Goal: Transaction & Acquisition: Purchase product/service

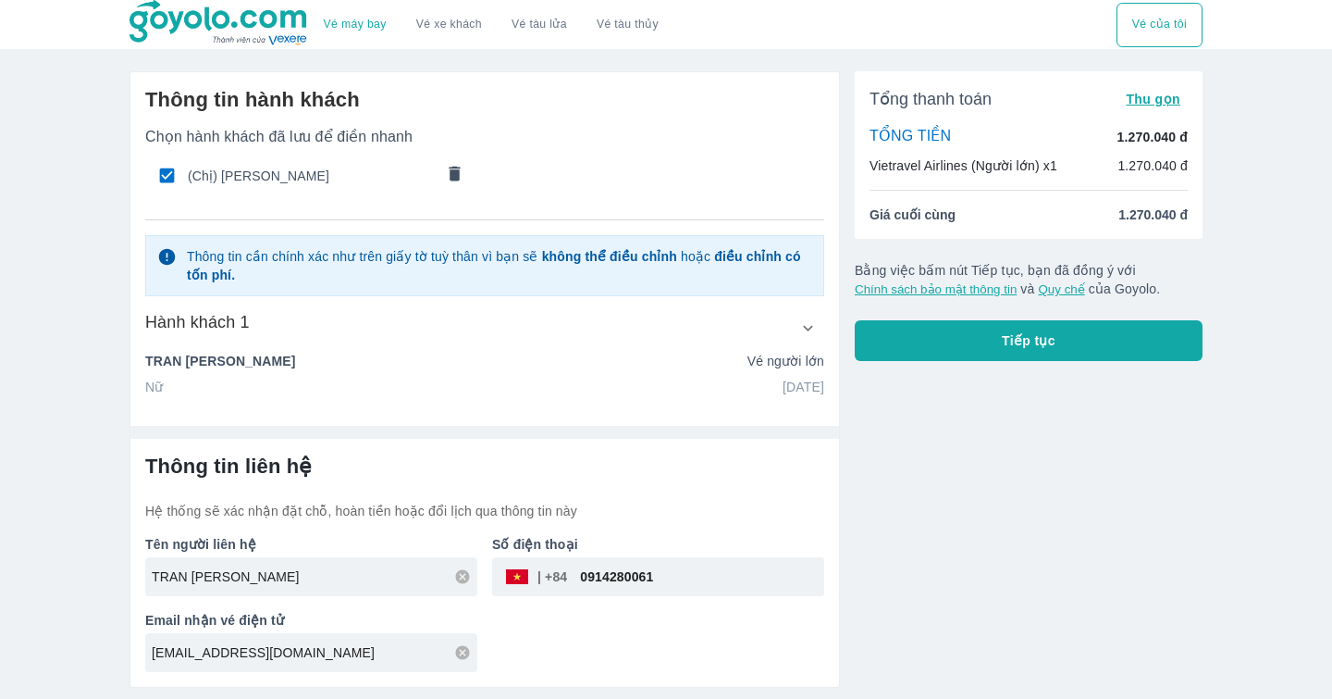
click at [1024, 412] on div "Tổng thanh toán Thu gọn TỔNG TIỀN 1.270.040 đ Vietravel Airlines (Người lớn) x1…" at bounding box center [1021, 371] width 363 height 631
click at [1137, 476] on div "Tổng thanh toán Thu gọn TỔNG TIỀN 1.270.040 đ Vietravel Airlines (Người lớn) x1…" at bounding box center [1021, 371] width 363 height 631
click at [1045, 472] on div "Tổng thanh toán Thu gọn TỔNG TIỀN 1.270.040 đ Vietravel Airlines (Người lớn) x1…" at bounding box center [1021, 371] width 363 height 631
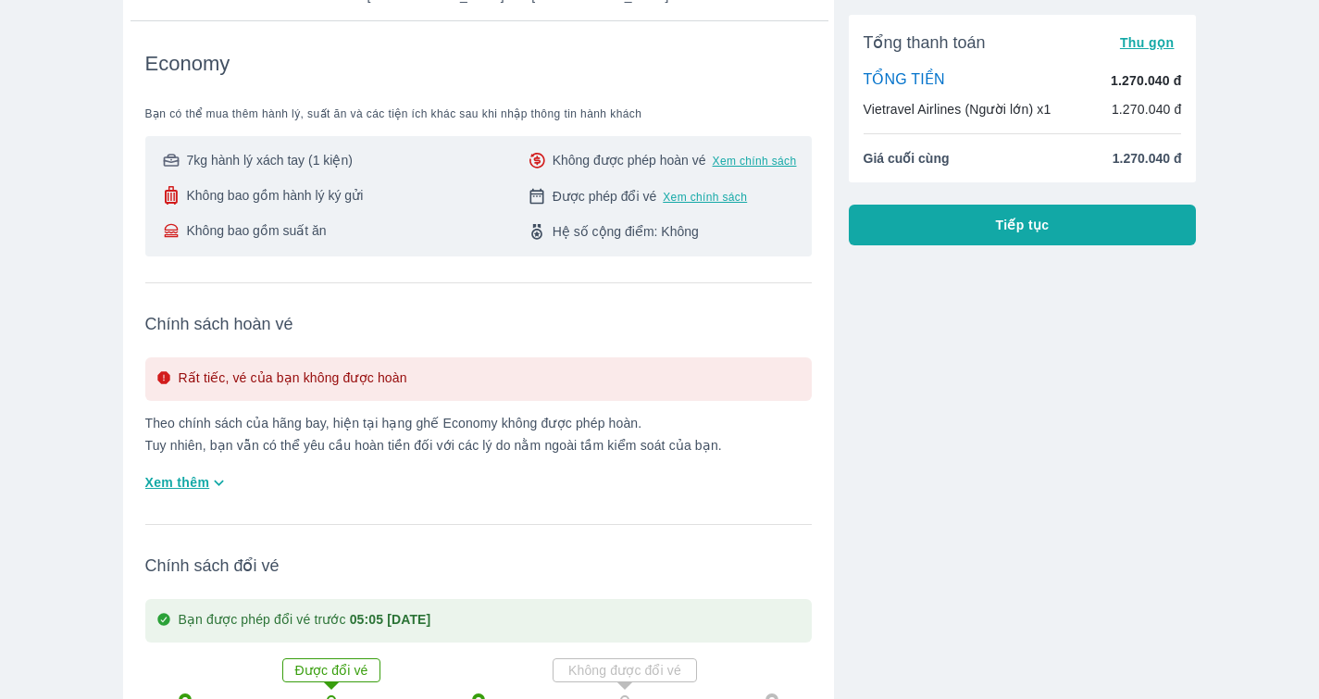
scroll to position [185, 0]
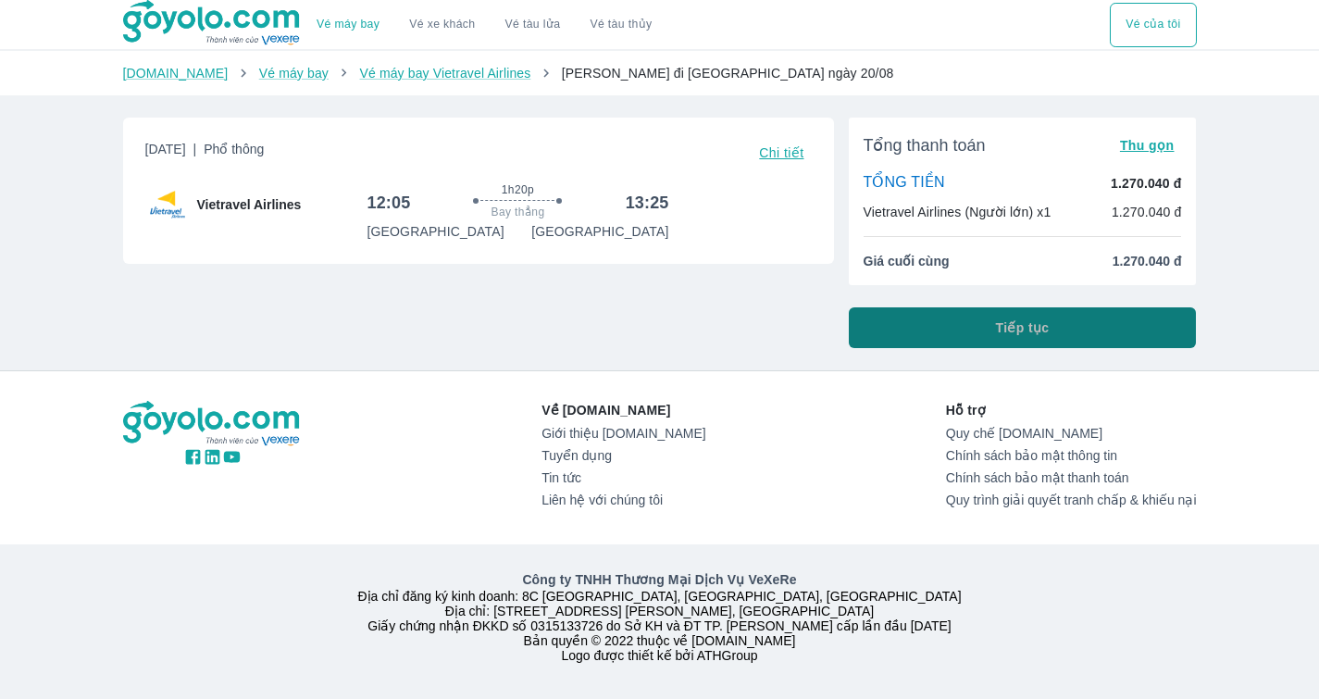
click at [926, 327] on button "Tiếp tục" at bounding box center [1023, 327] width 348 height 41
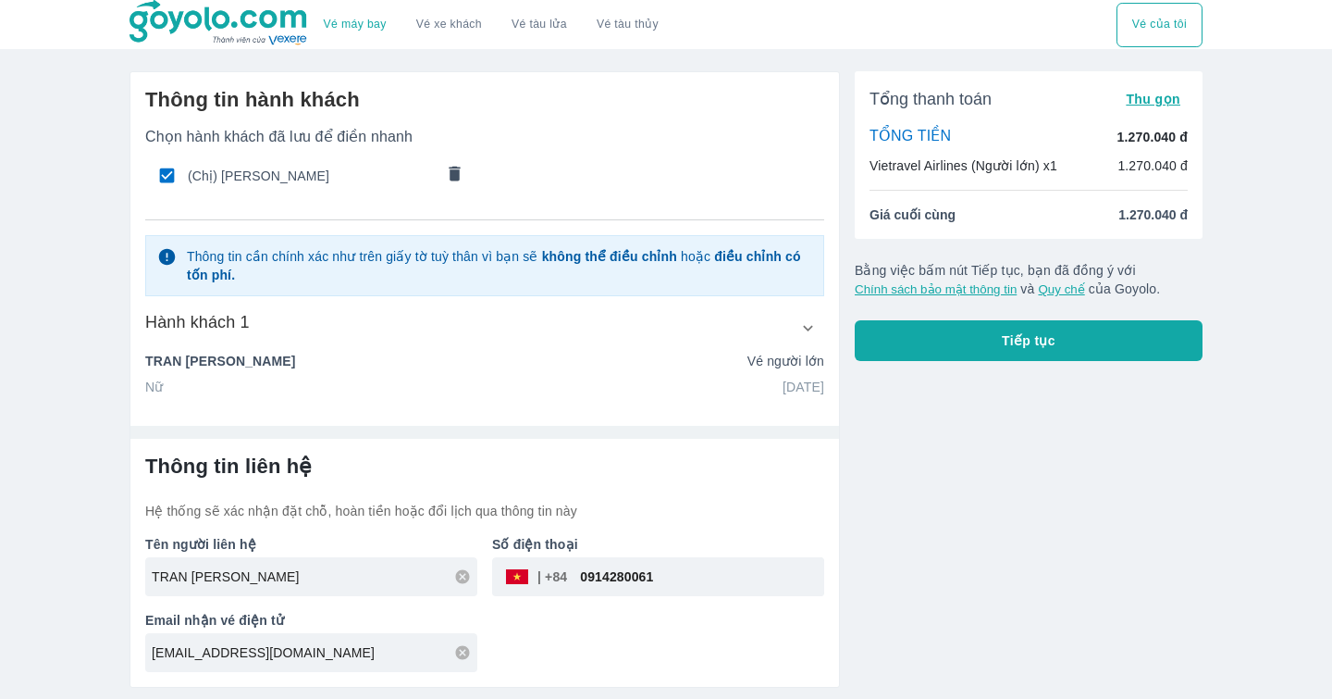
click at [1012, 467] on div "Tổng thanh toán Thu gọn TỔNG TIỀN 1.270.040 đ Vietravel Airlines (Người lớn) x1…" at bounding box center [1021, 371] width 363 height 631
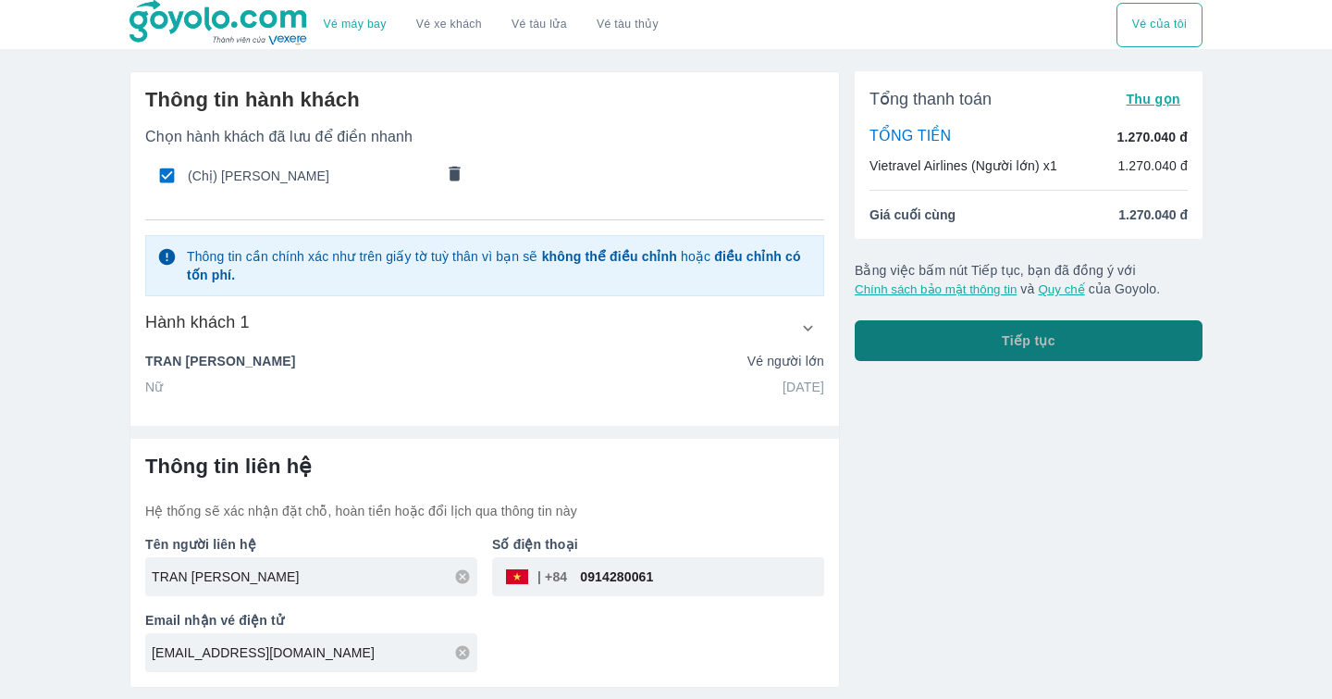
click at [1039, 348] on span "Tiếp tục" at bounding box center [1029, 340] width 54 height 19
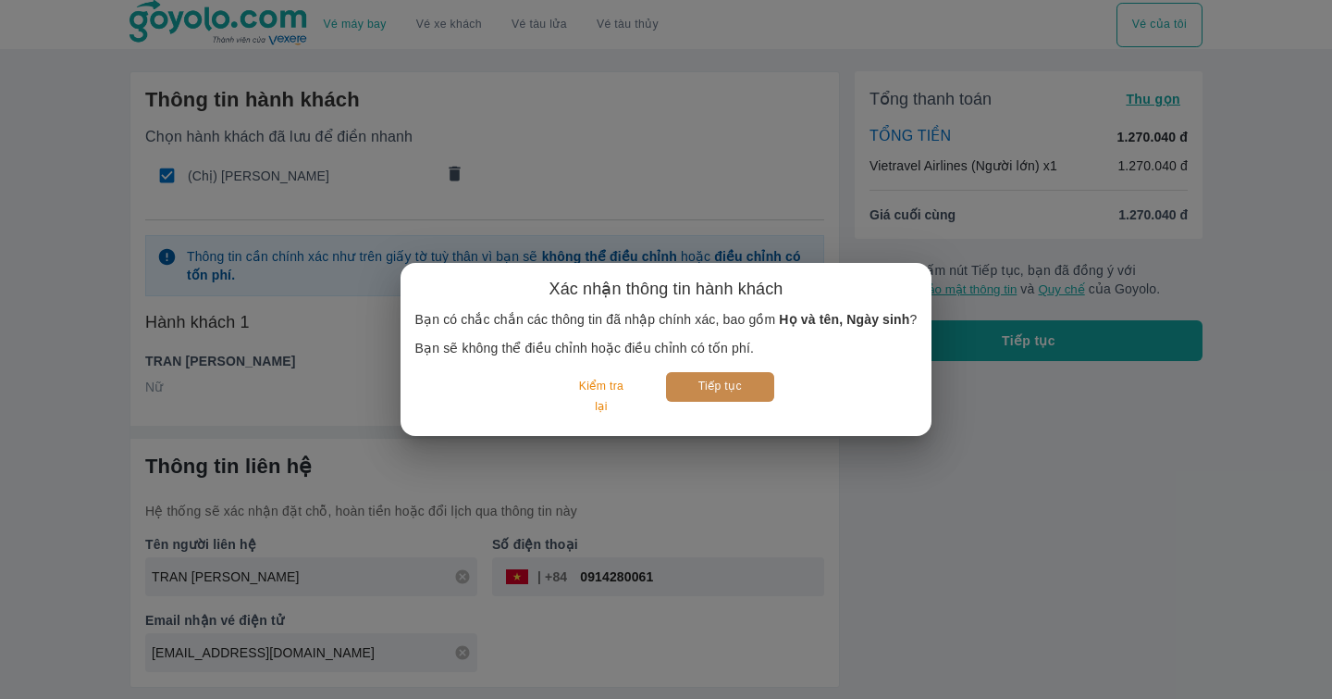
click at [681, 386] on button "Tiếp tục" at bounding box center [720, 386] width 108 height 29
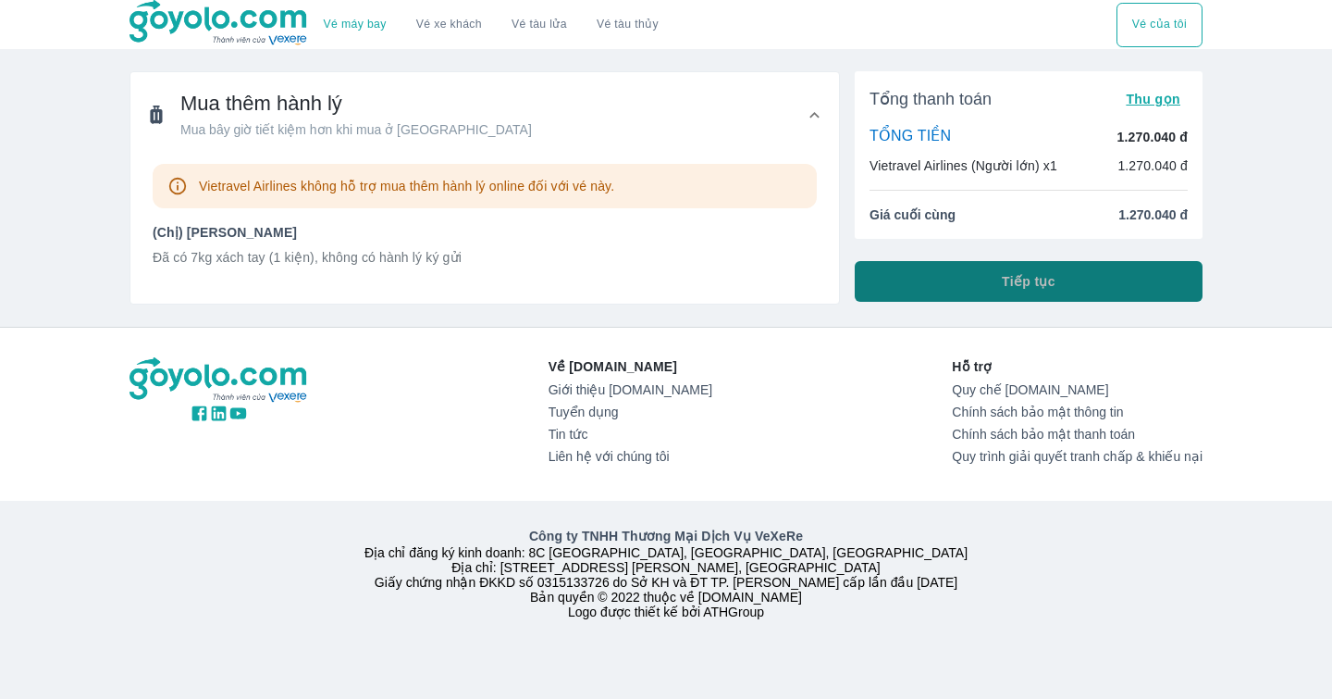
click at [1052, 286] on span "Tiếp tục" at bounding box center [1029, 281] width 54 height 19
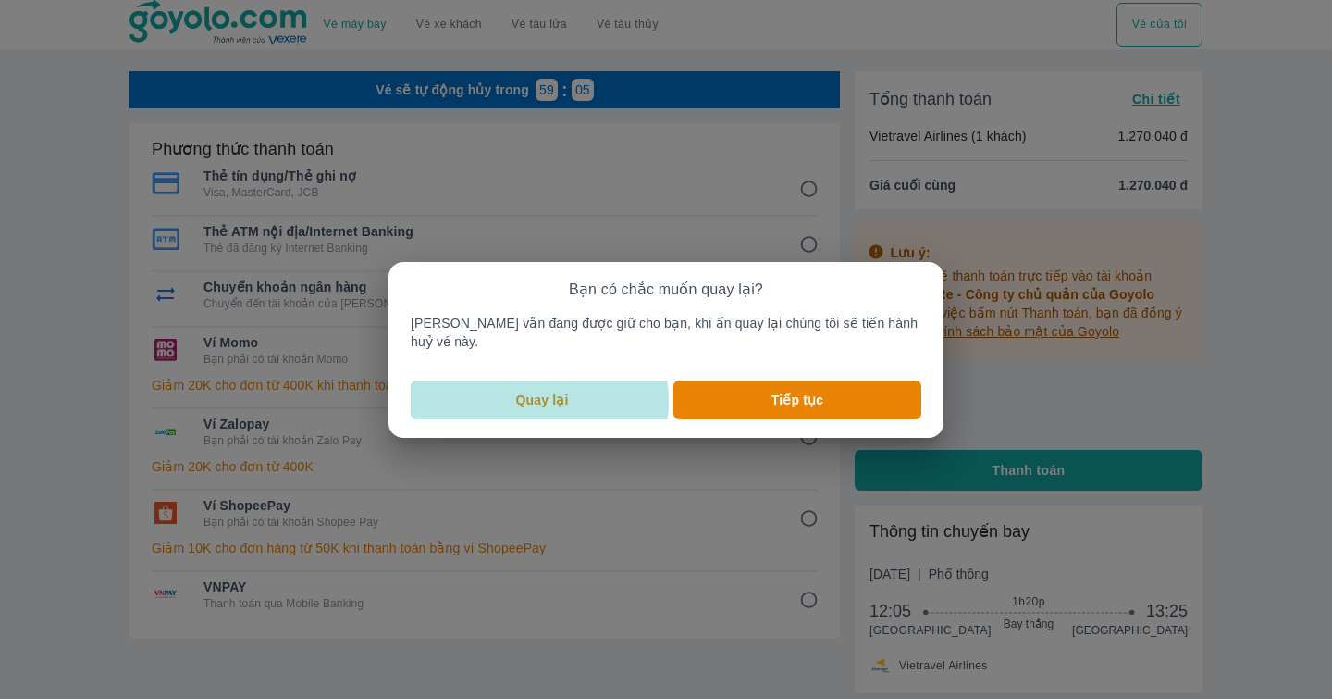
click at [558, 391] on p "Quay lại" at bounding box center [542, 399] width 53 height 19
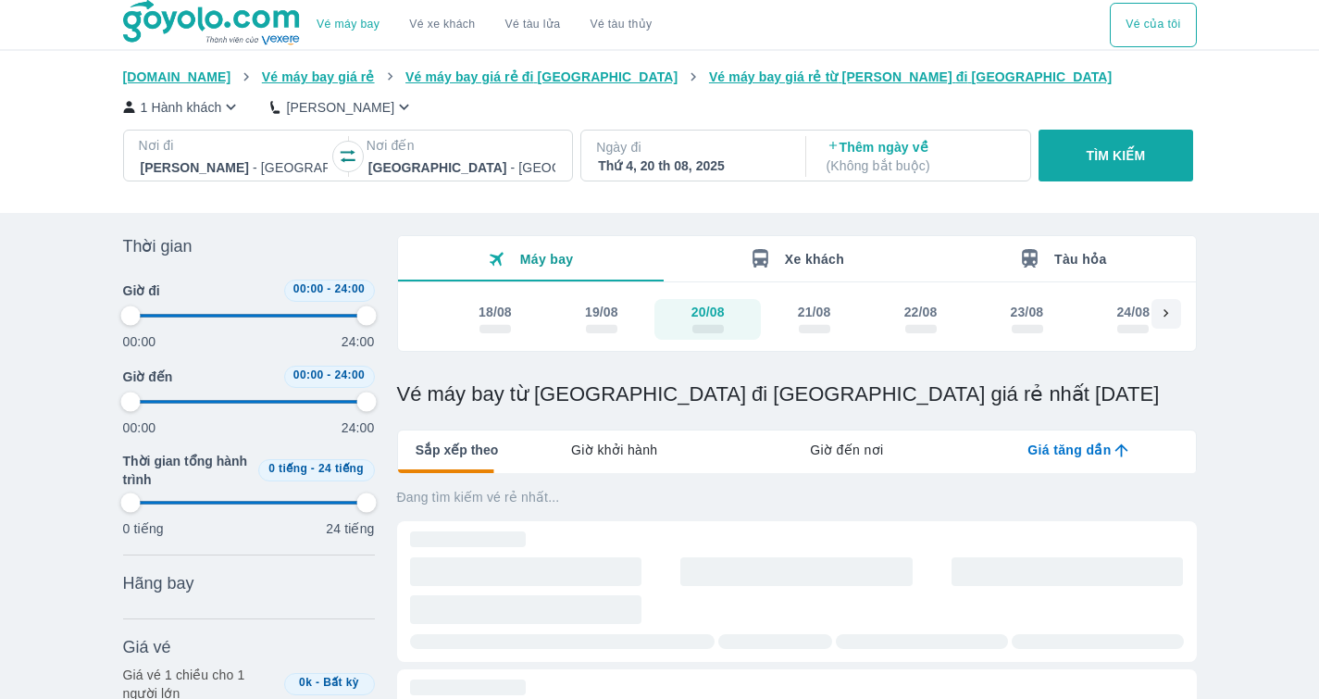
type input "97.9166666666667"
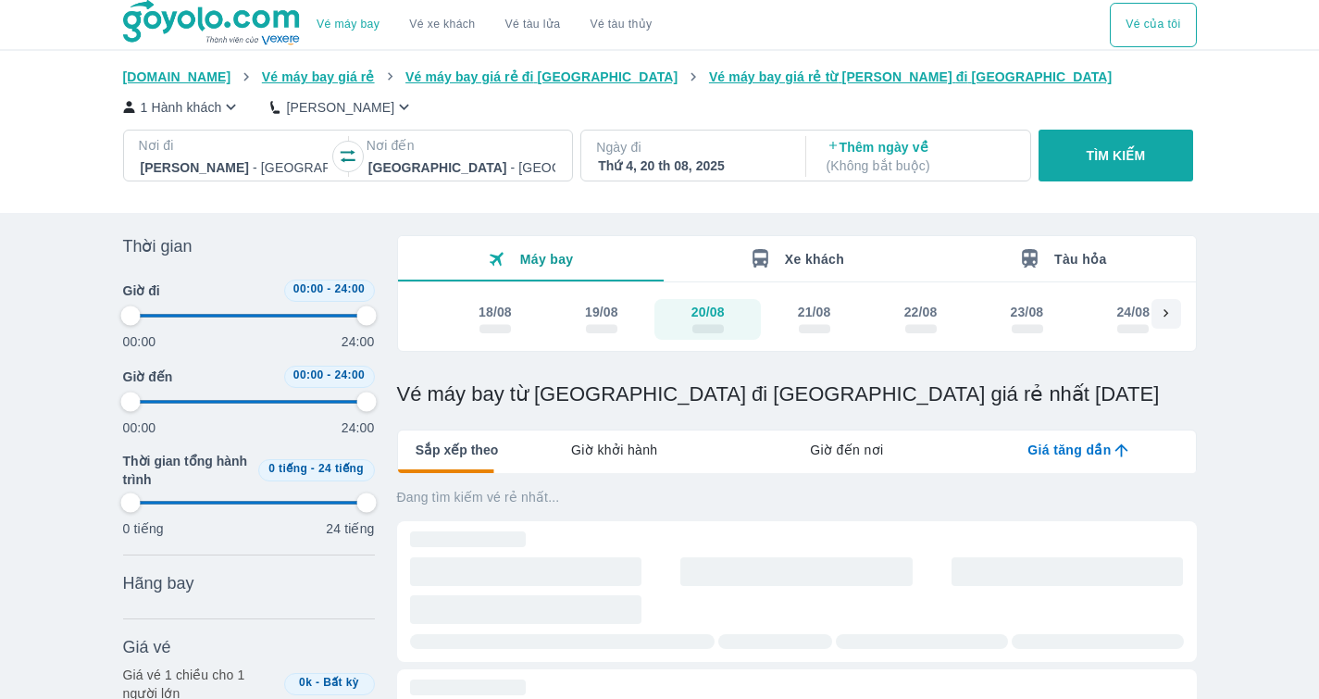
type input "97.9166666666667"
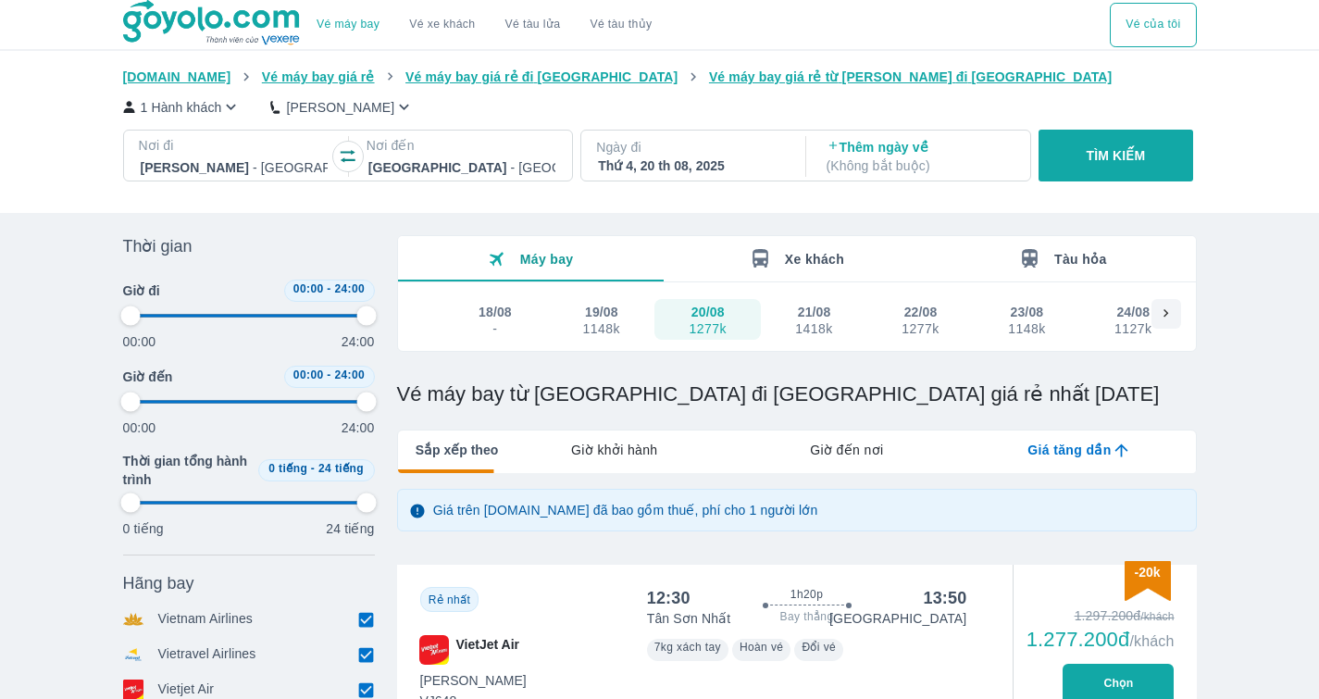
type input "97.9166666666667"
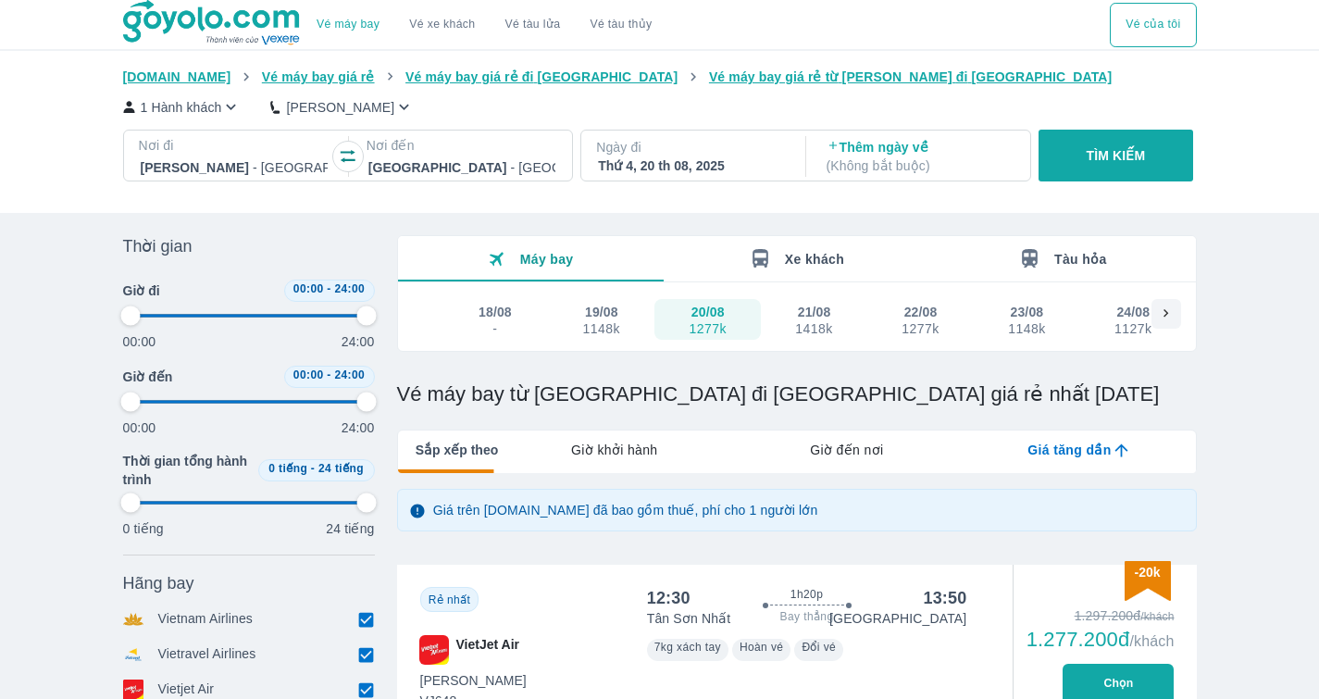
type input "97.9166666666667"
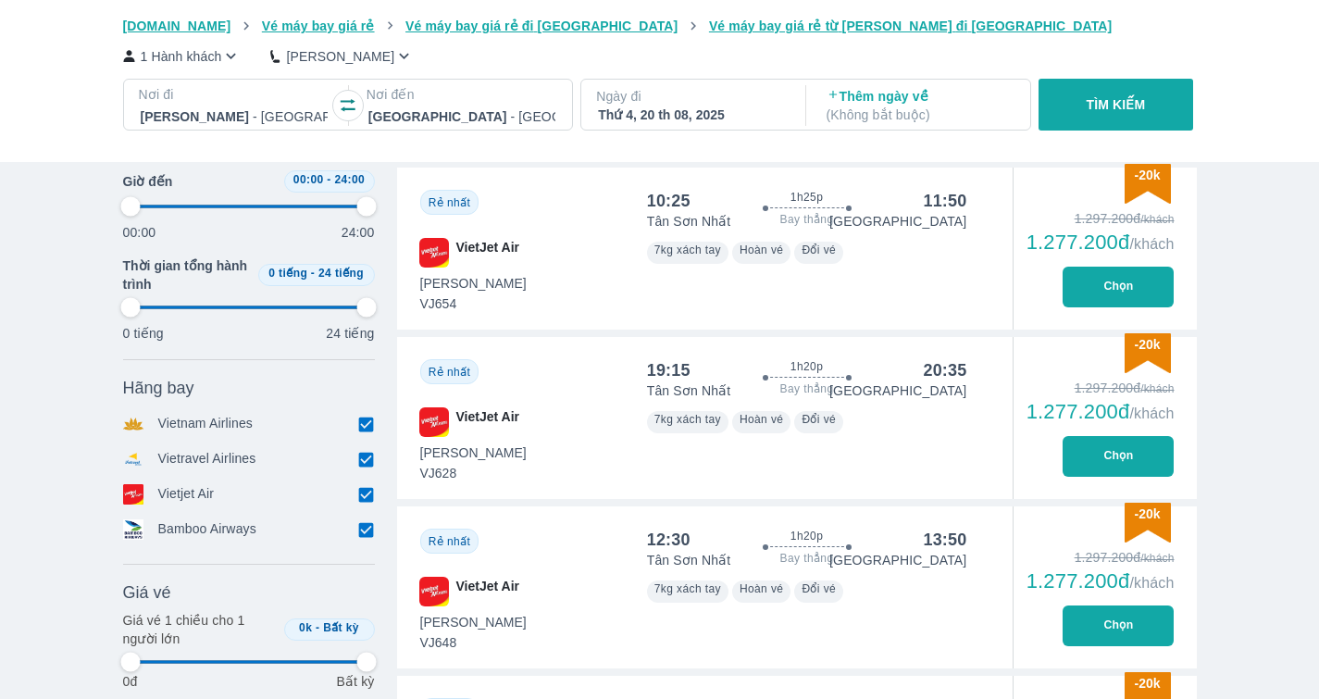
type input "97.9166666666667"
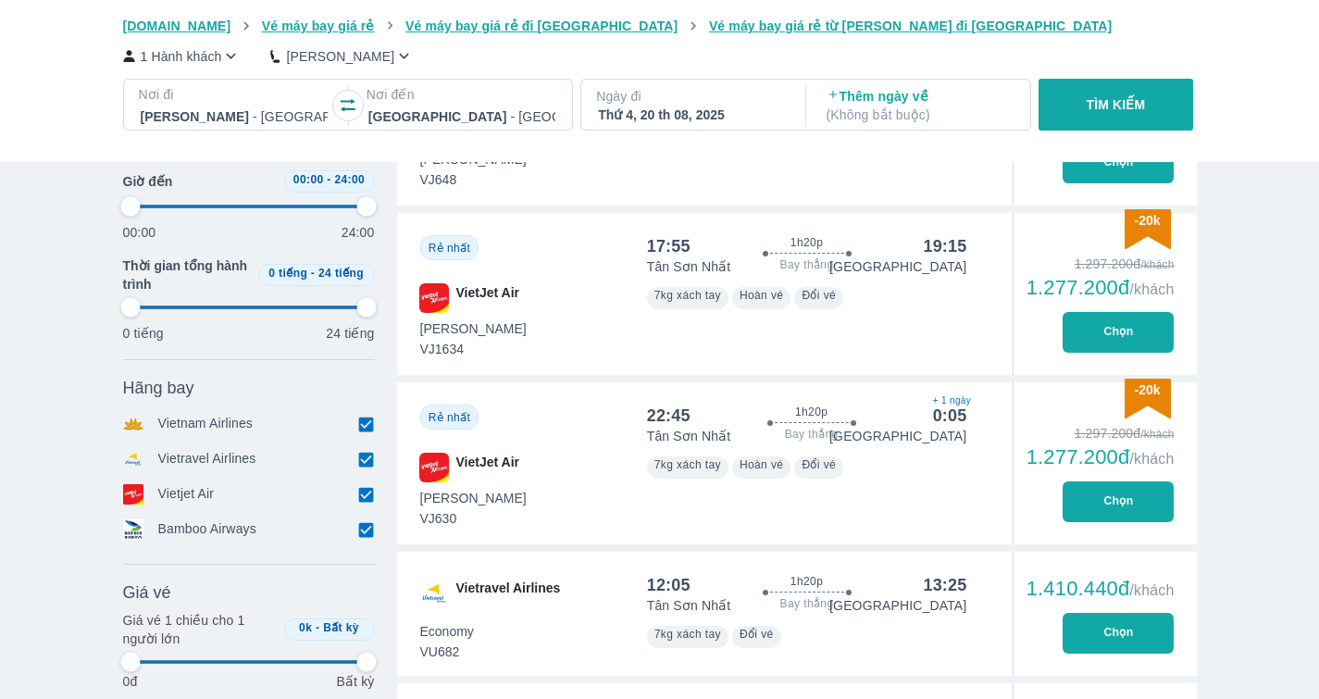
type input "97.9166666666667"
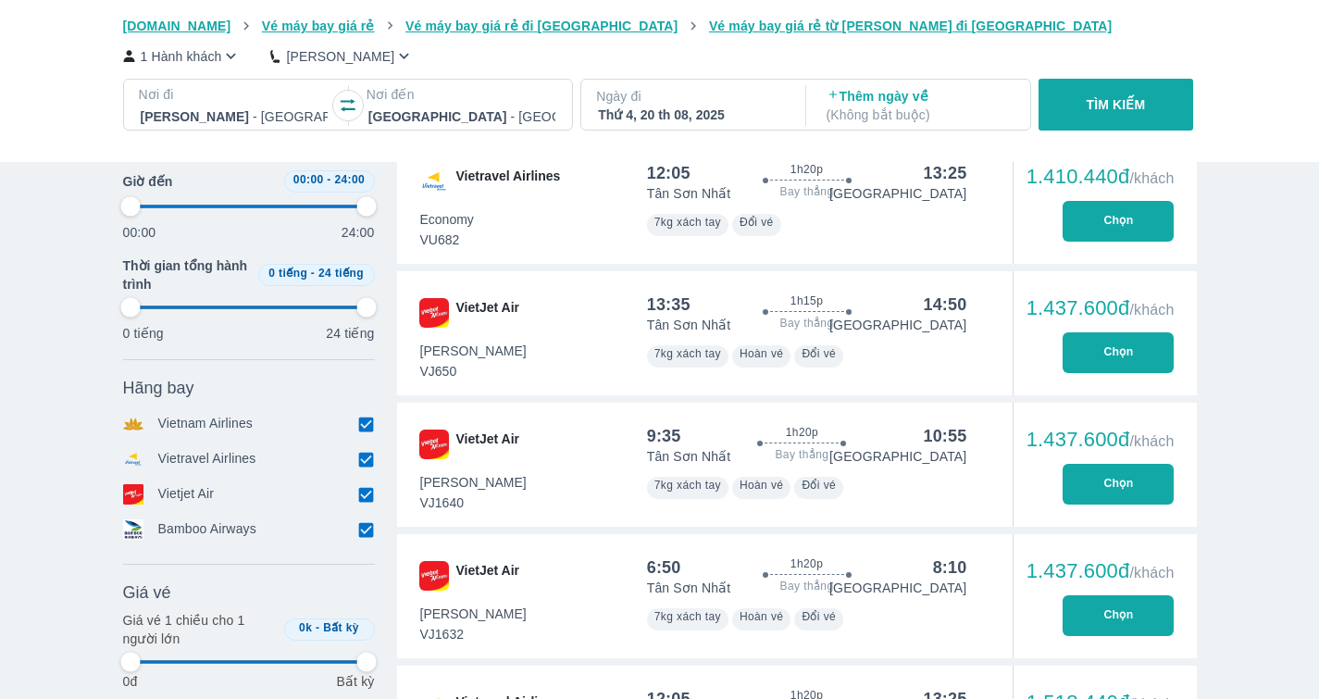
type input "97.9166666666667"
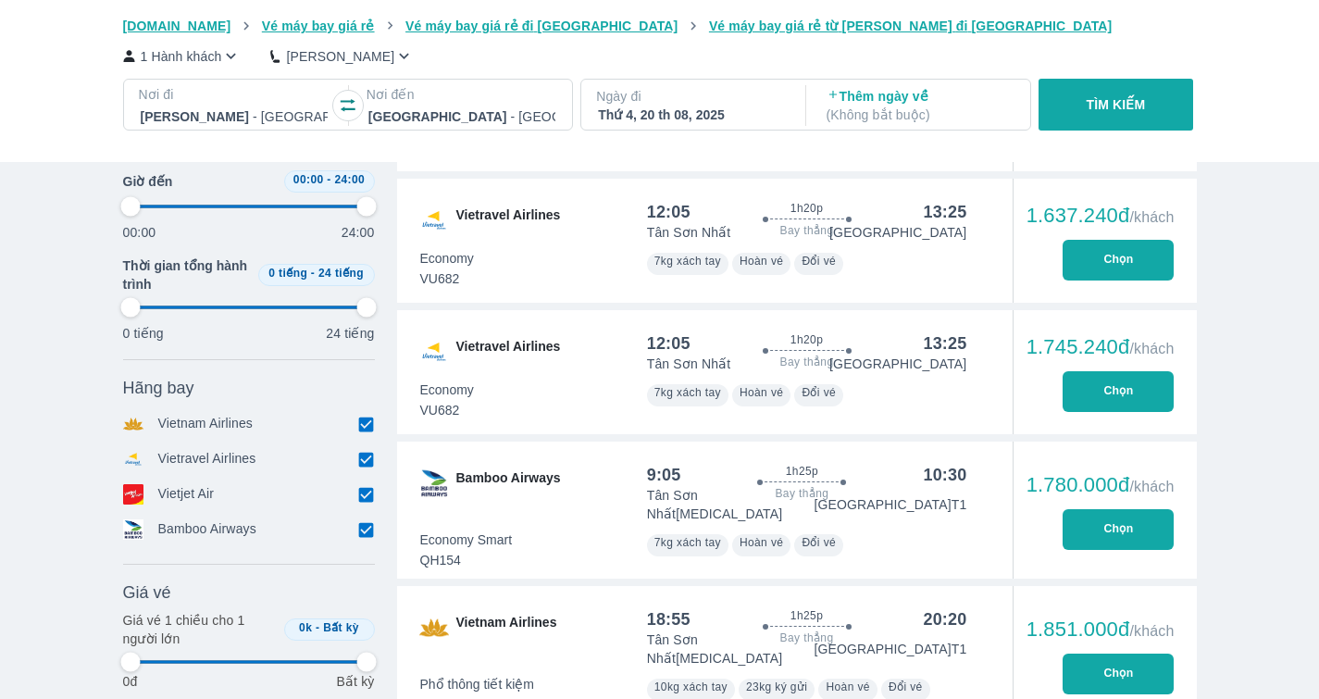
type input "97.9166666666667"
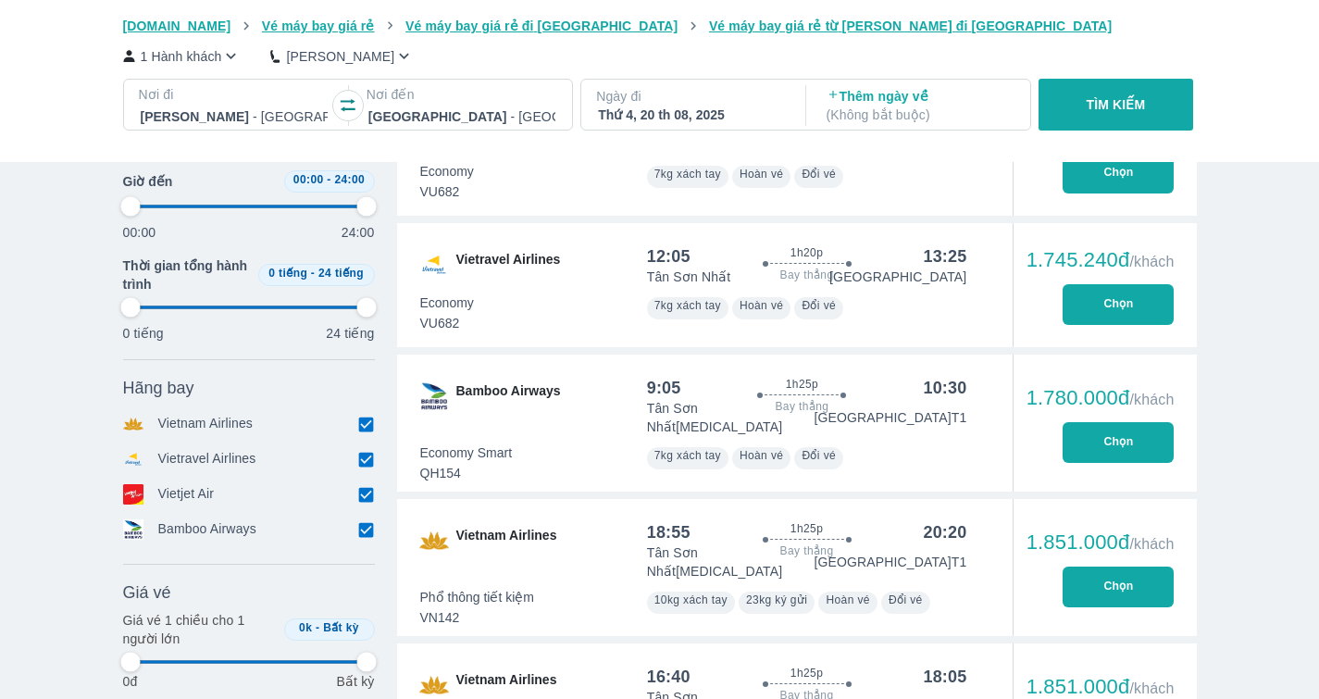
type input "97.9166666666667"
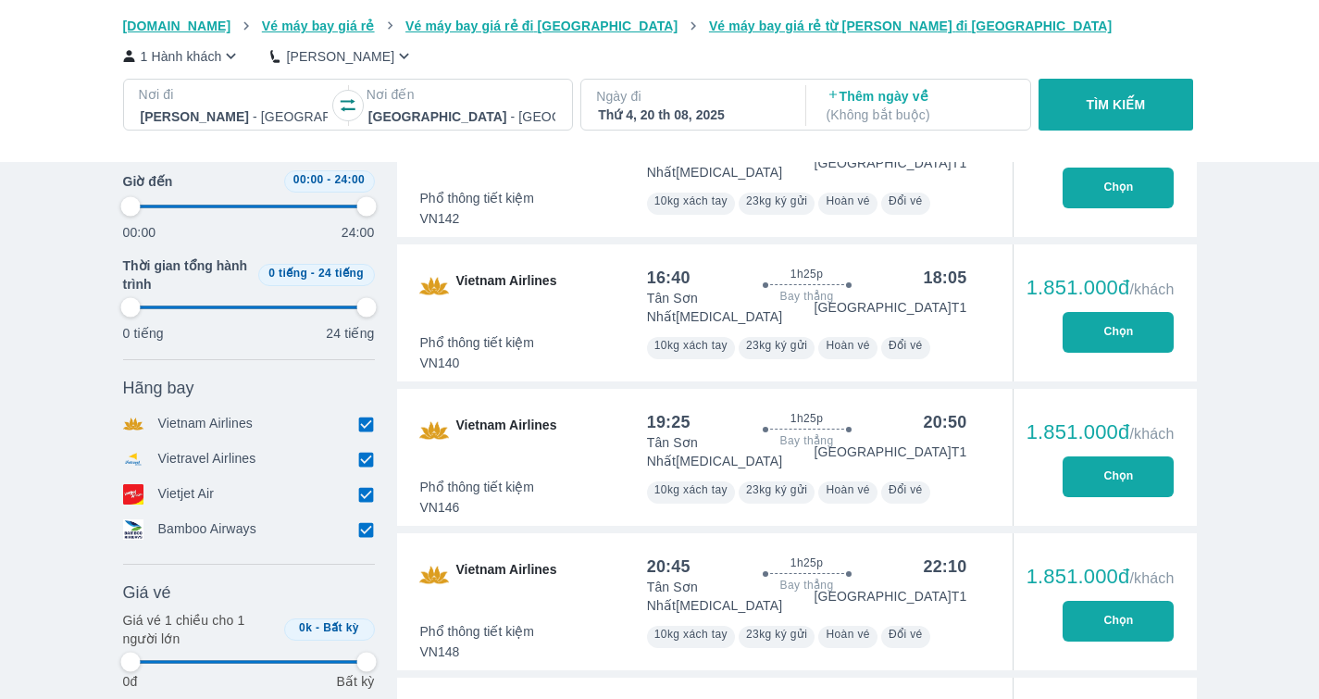
type input "97.9166666666667"
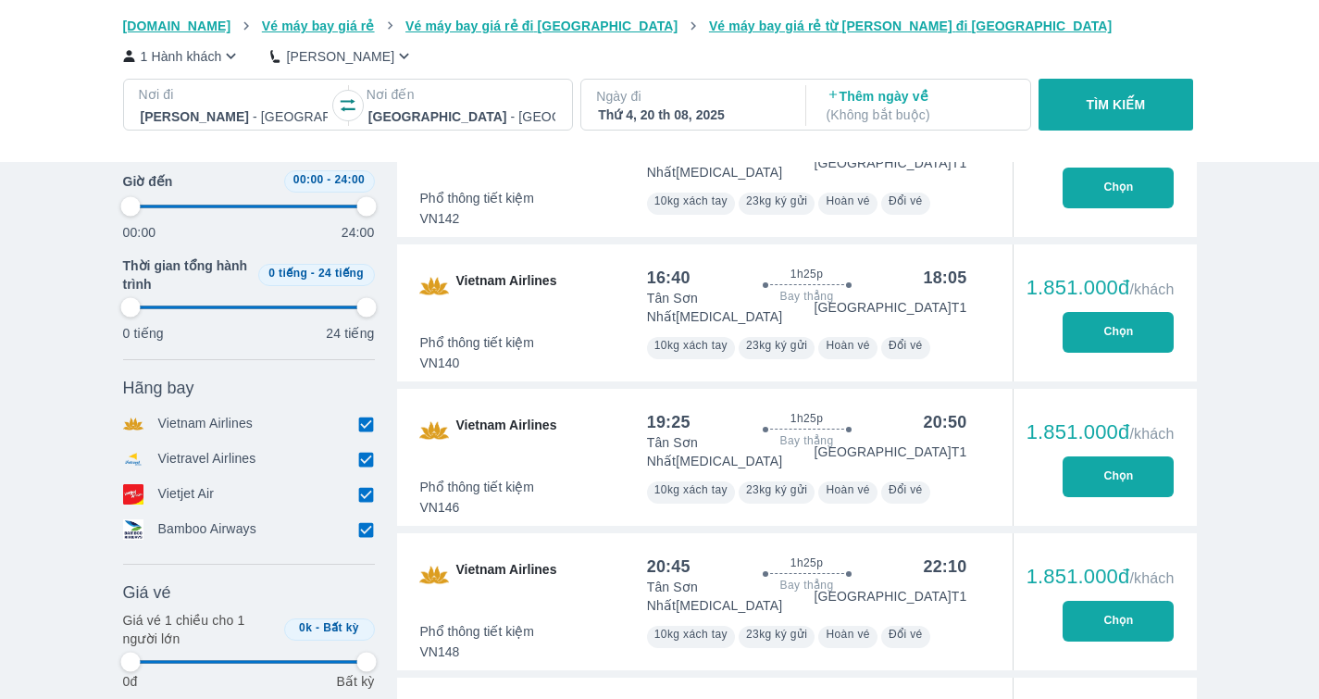
type input "97.9166666666667"
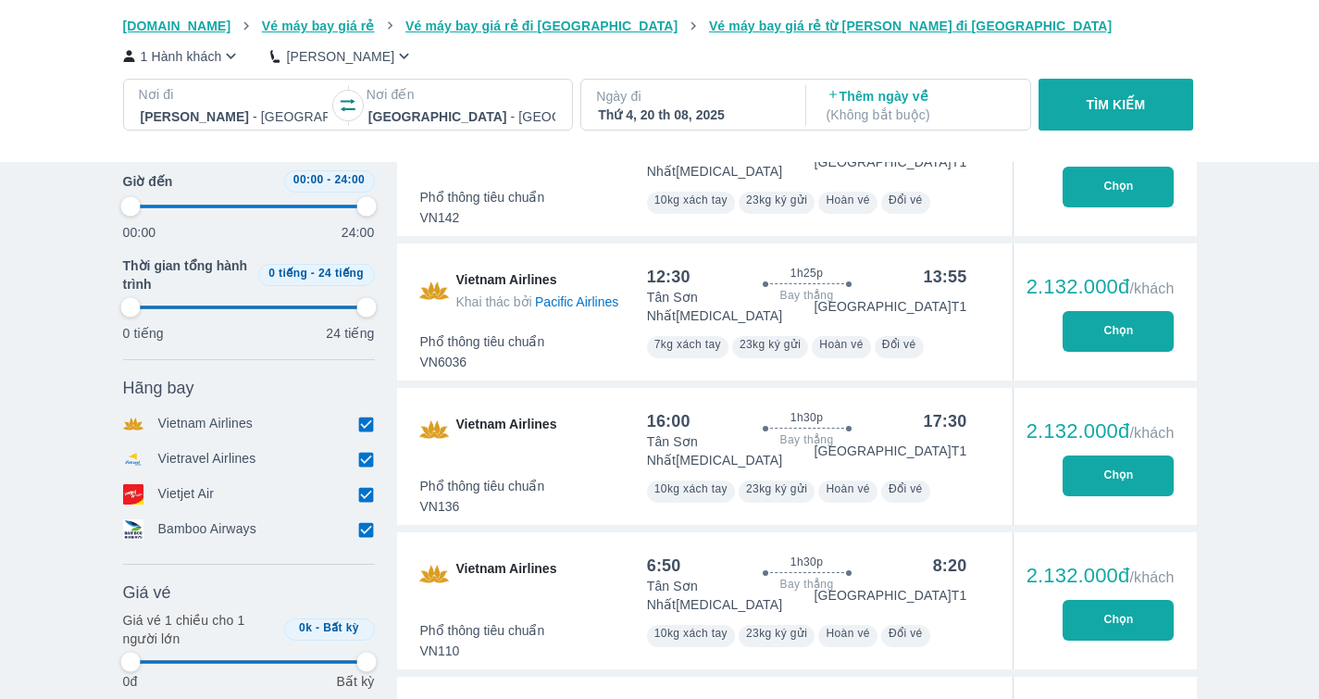
type input "97.9166666666667"
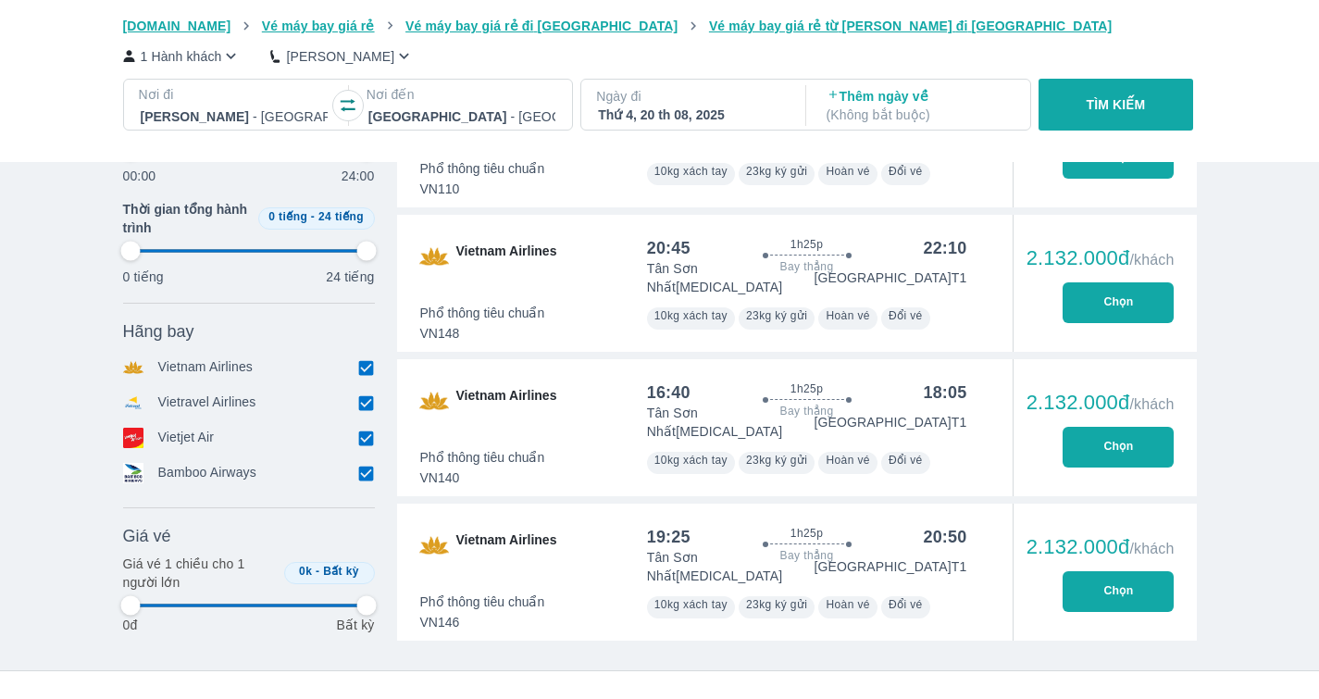
type input "97.9166666666667"
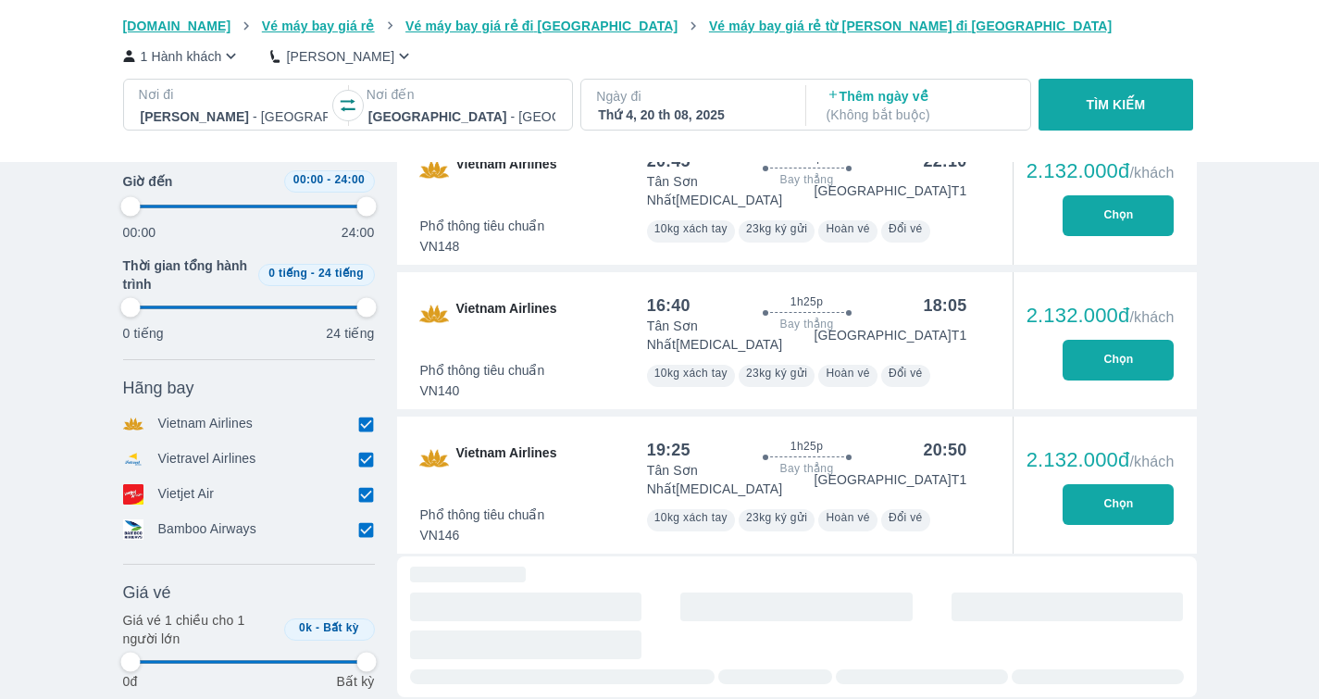
type input "97.9166666666667"
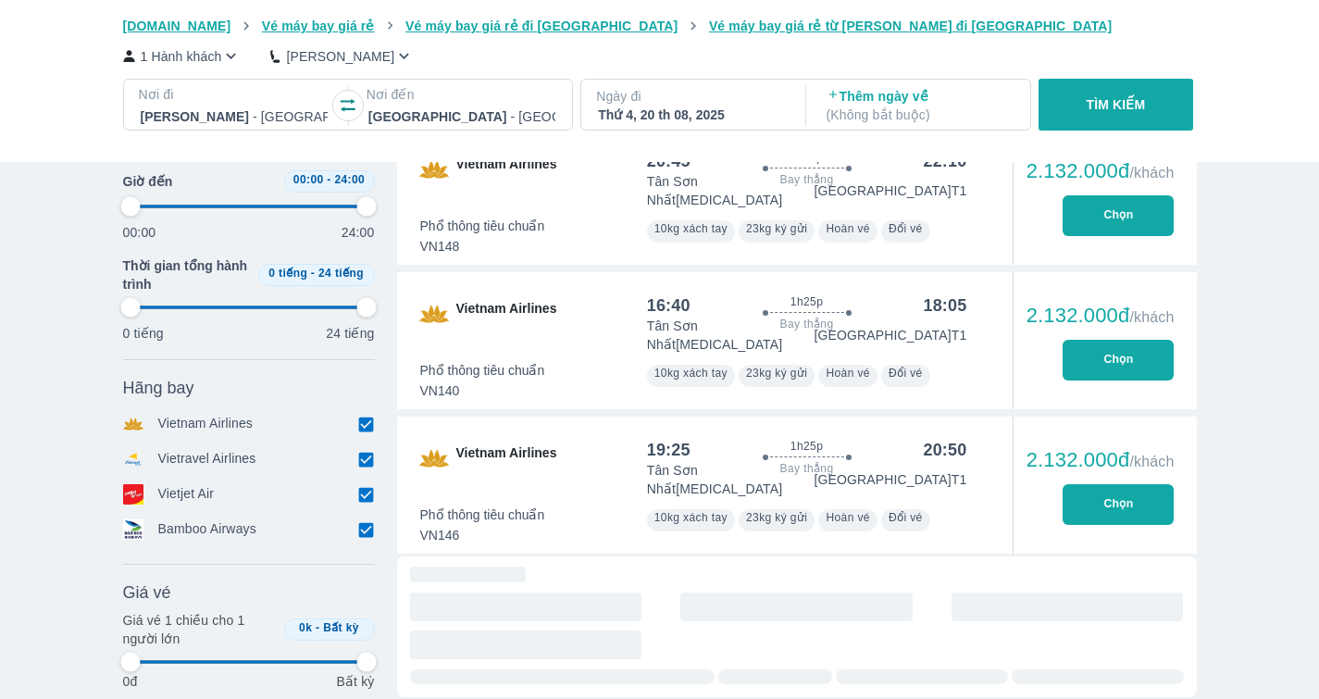
type input "97.9166666666667"
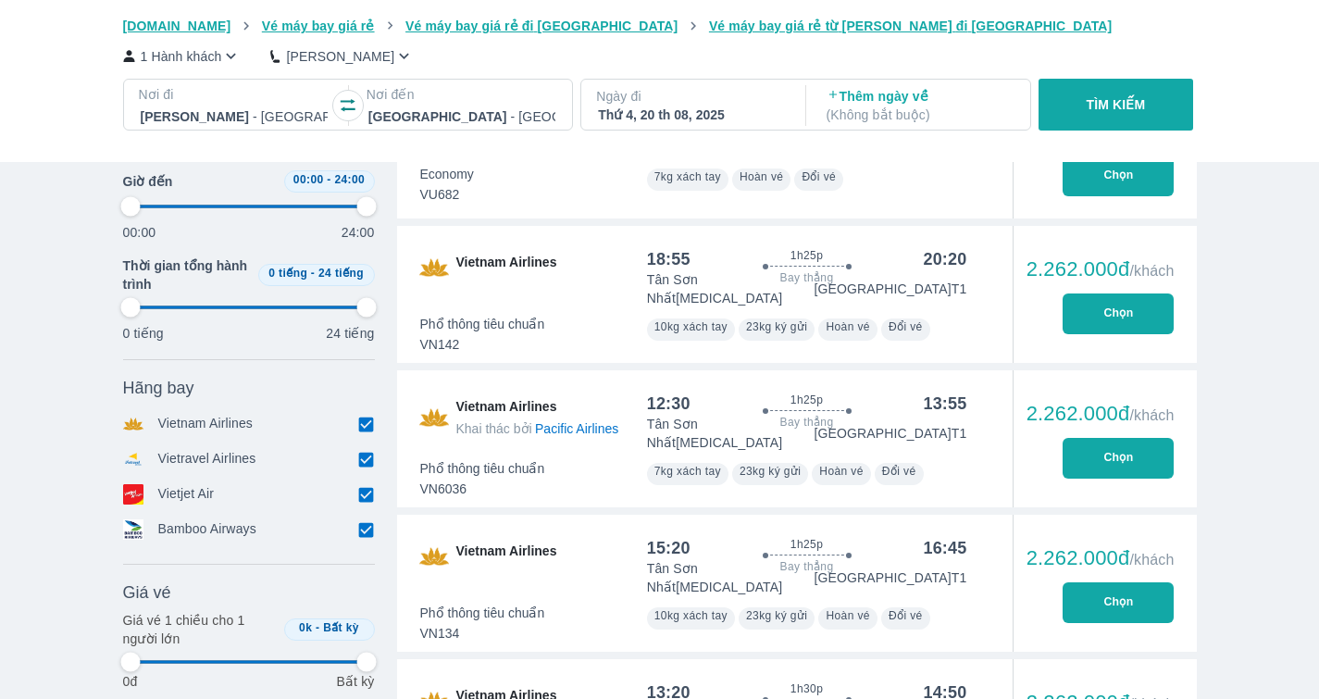
type input "97.9166666666667"
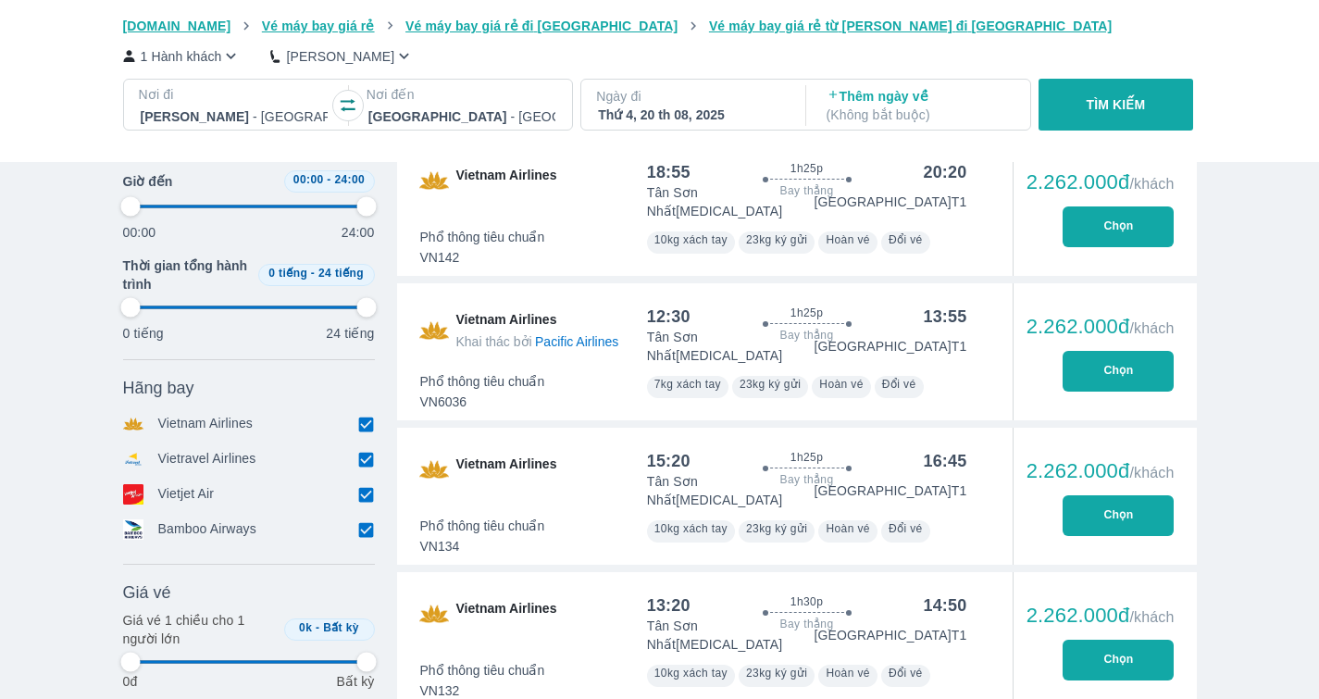
type input "97.9166666666667"
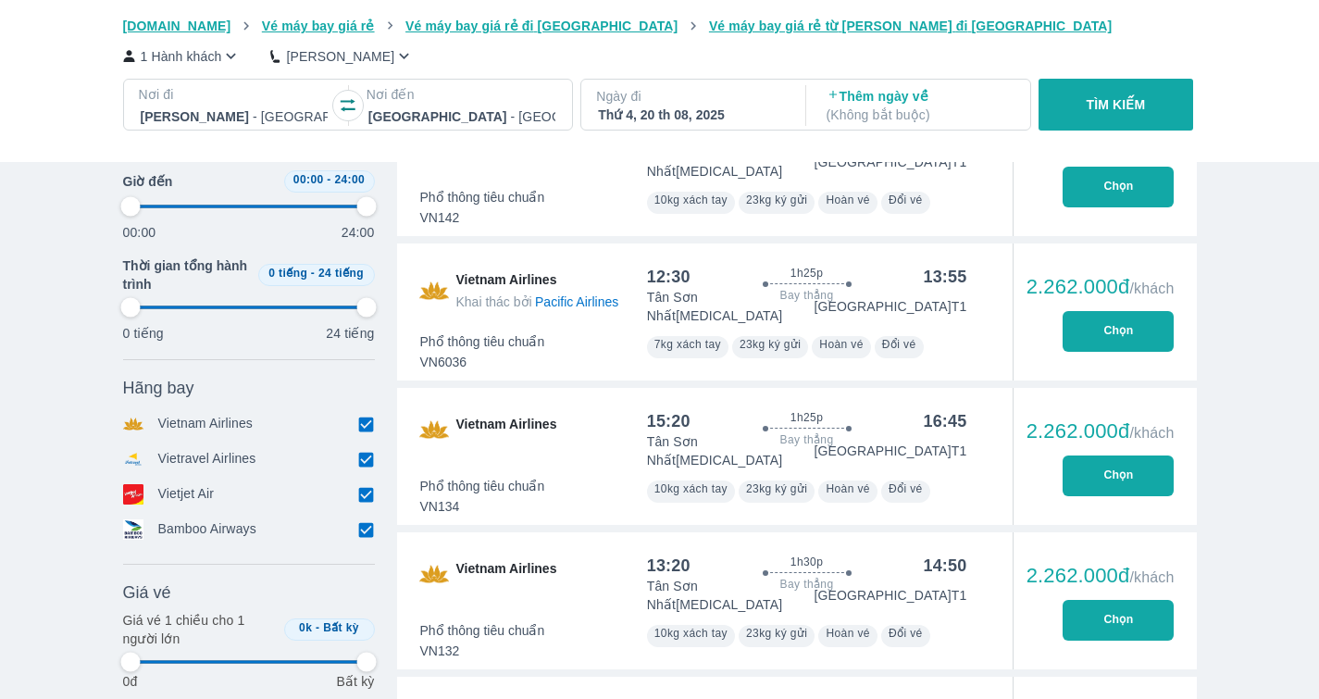
type input "97.9166666666667"
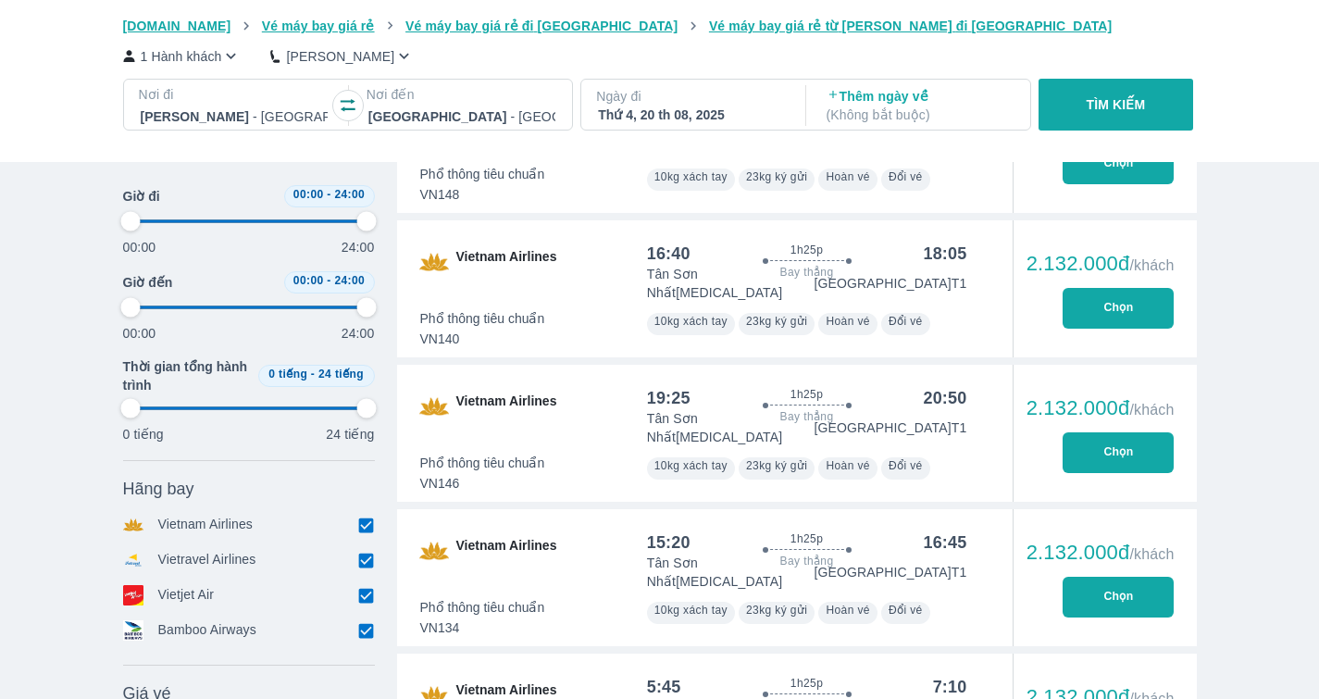
scroll to position [5977, 0]
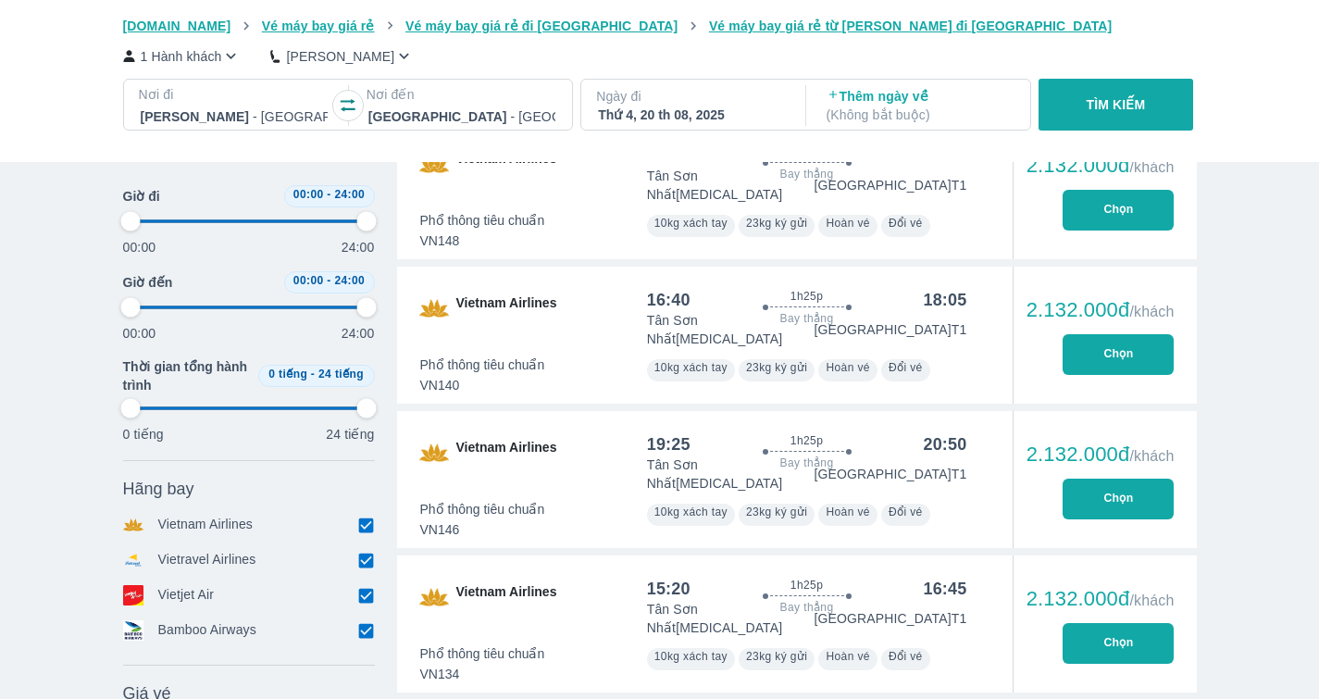
type input "97.9166666666667"
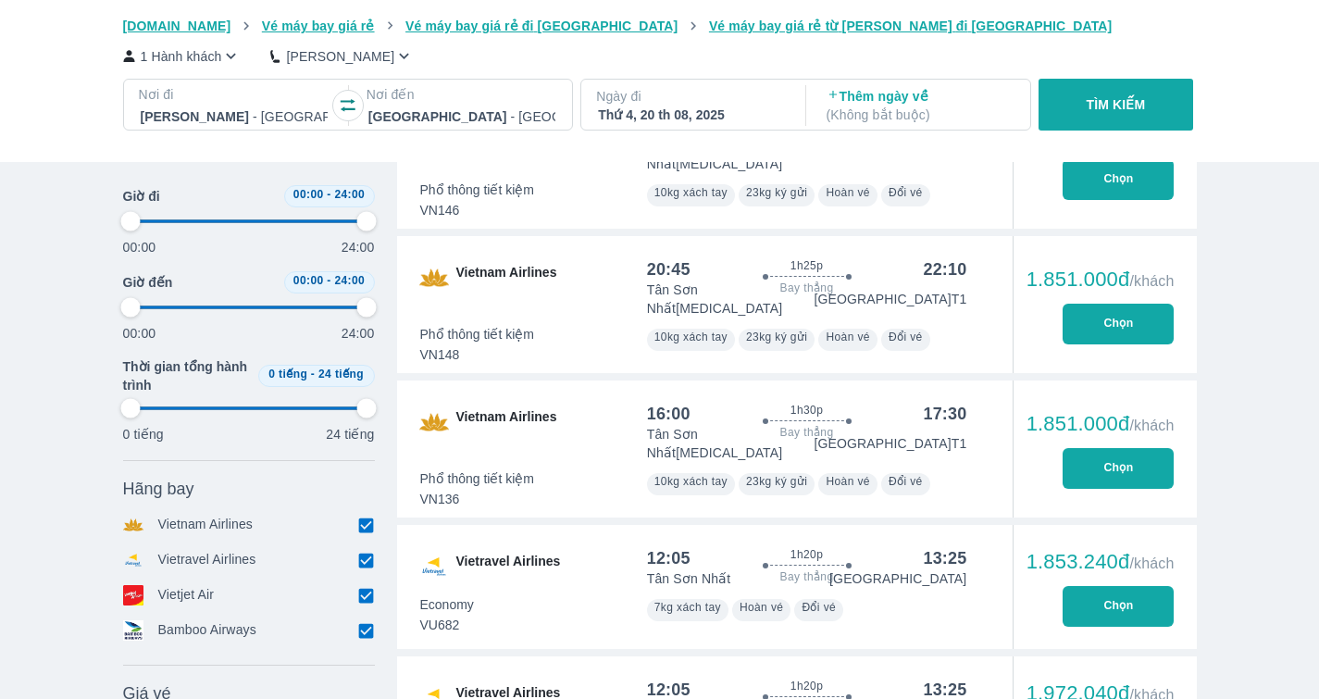
type input "97.9166666666667"
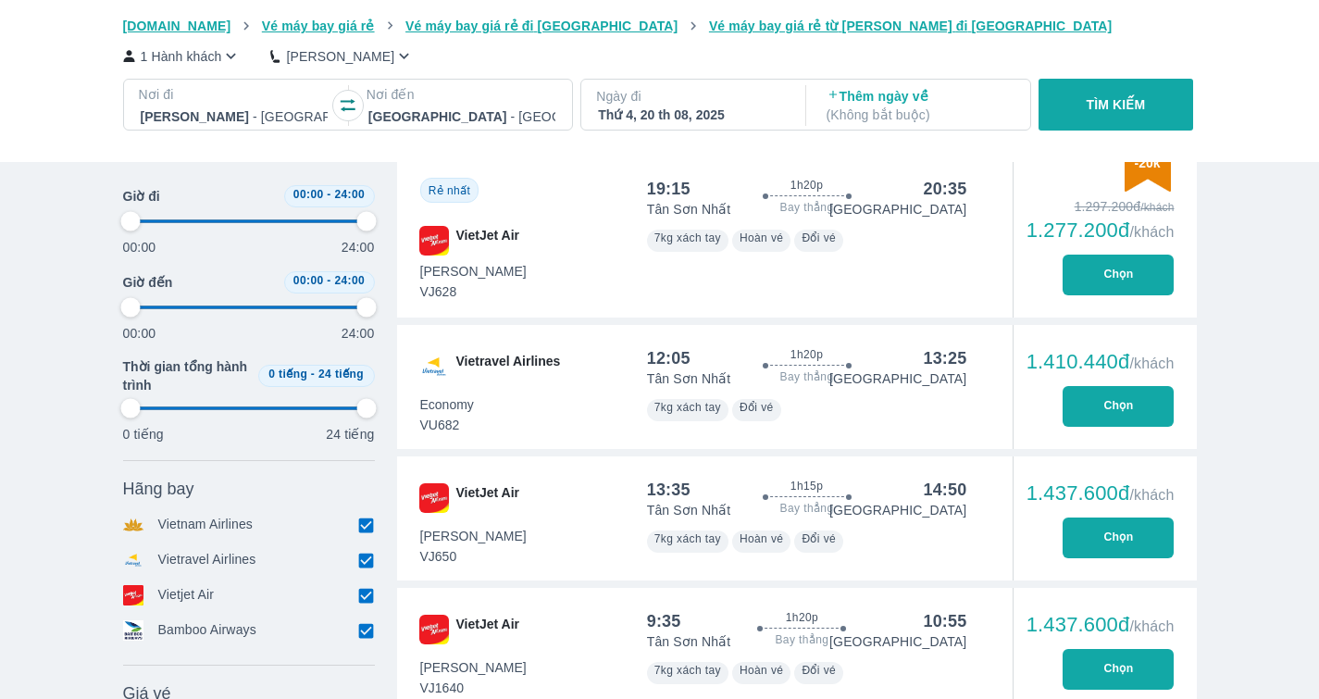
type input "97.9166666666667"
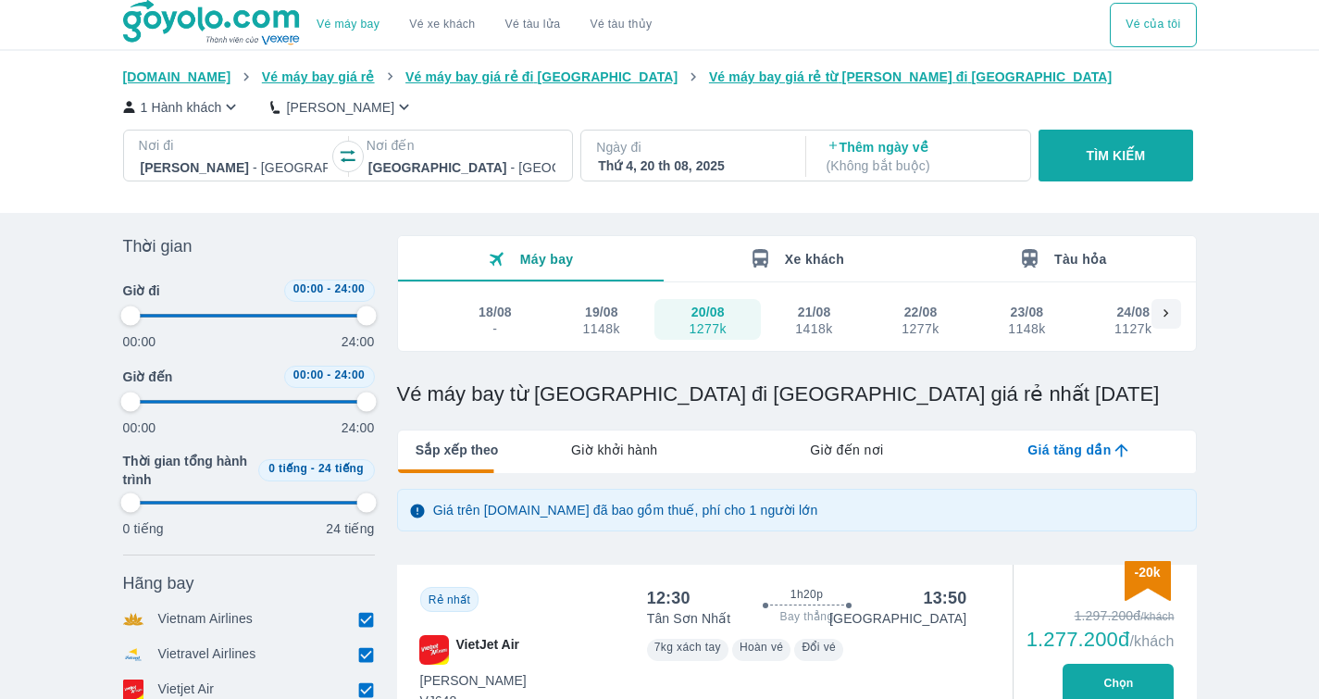
type input "97.9166666666667"
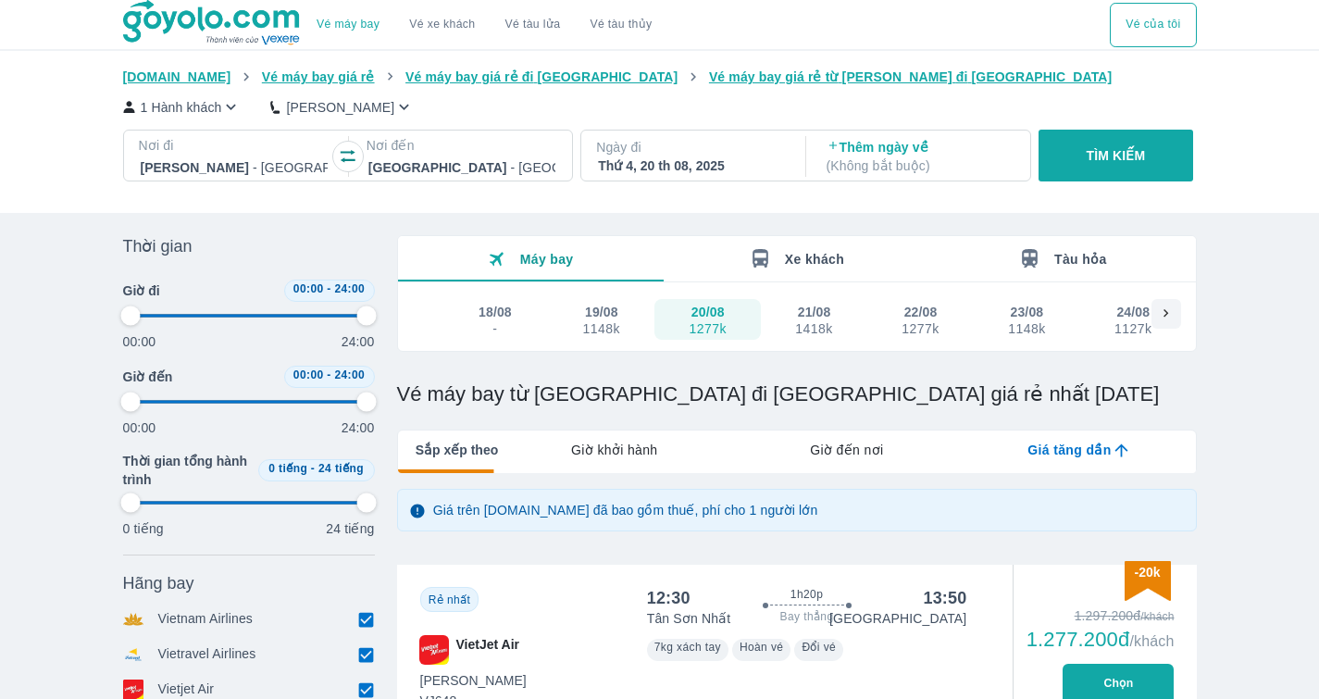
type input "97.9166666666667"
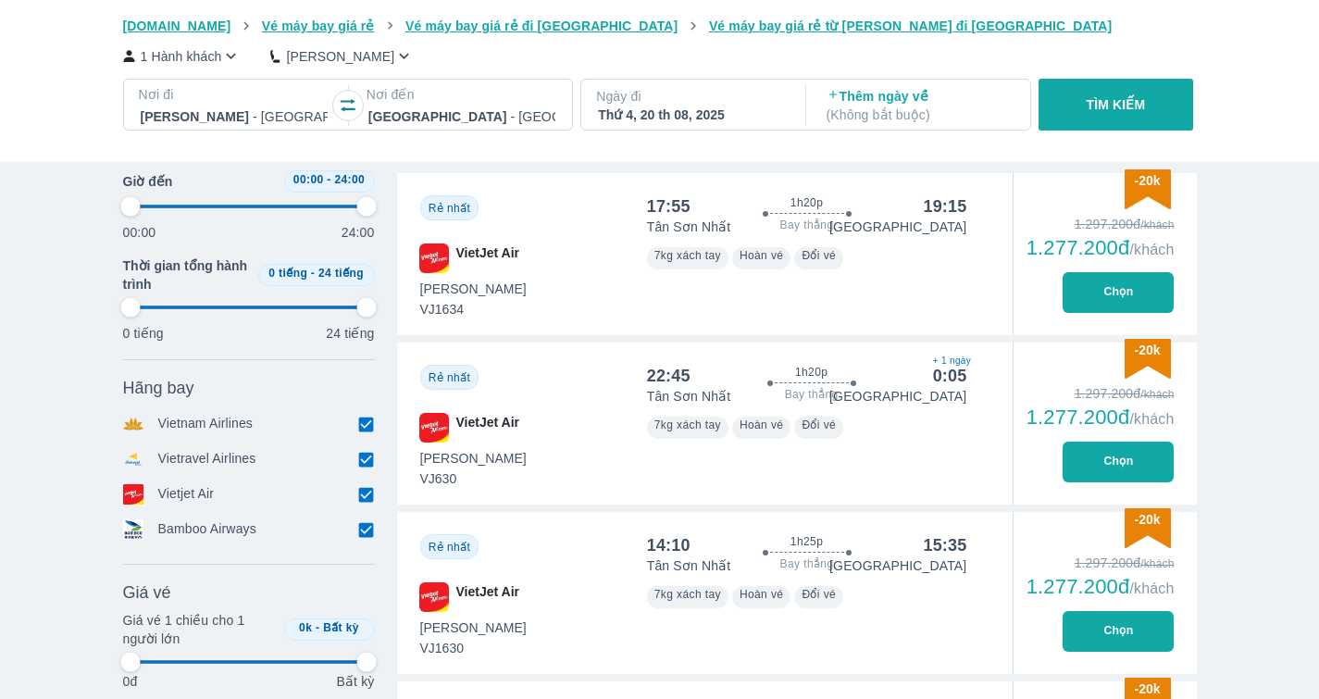
scroll to position [740, 0]
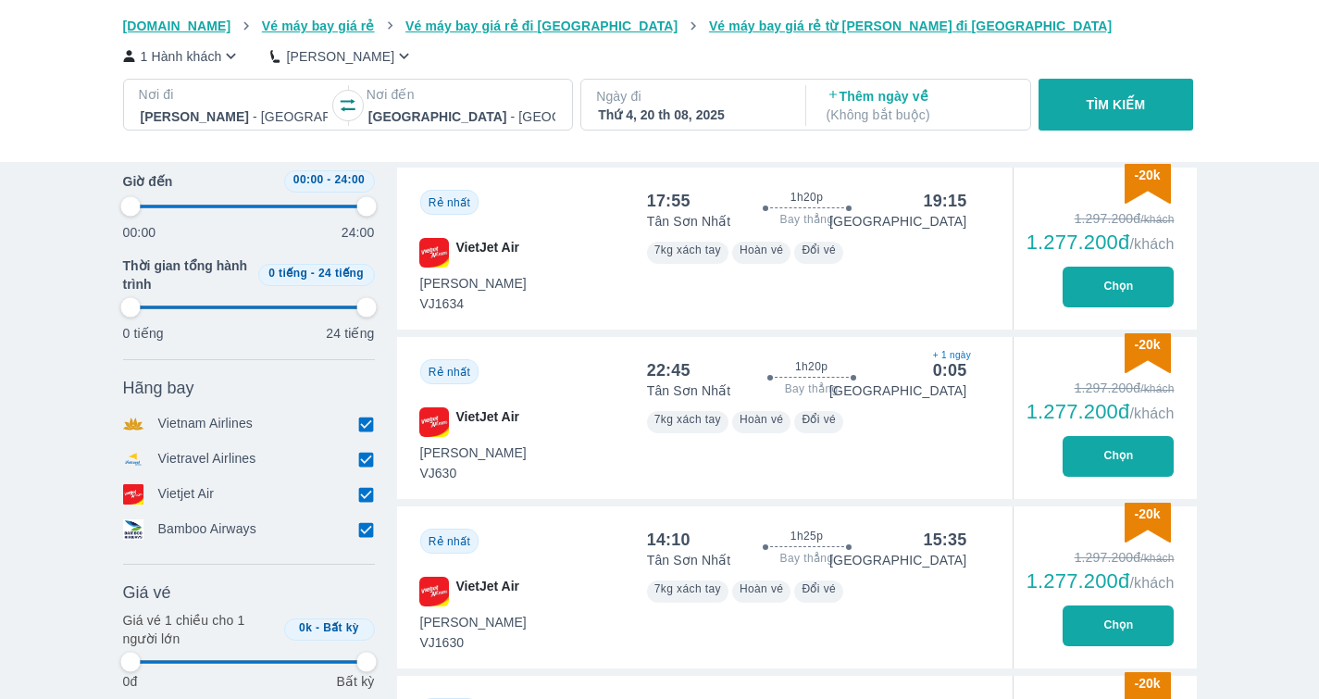
type input "97.9166666666667"
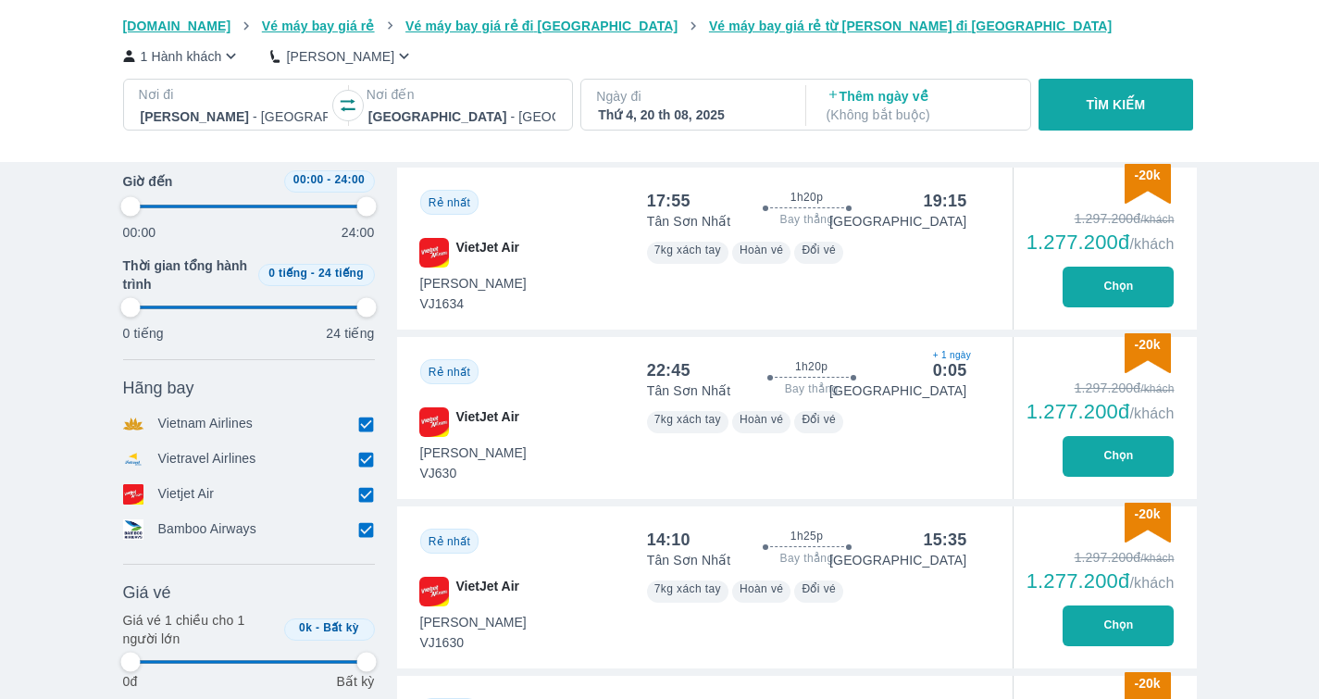
type input "97.9166666666667"
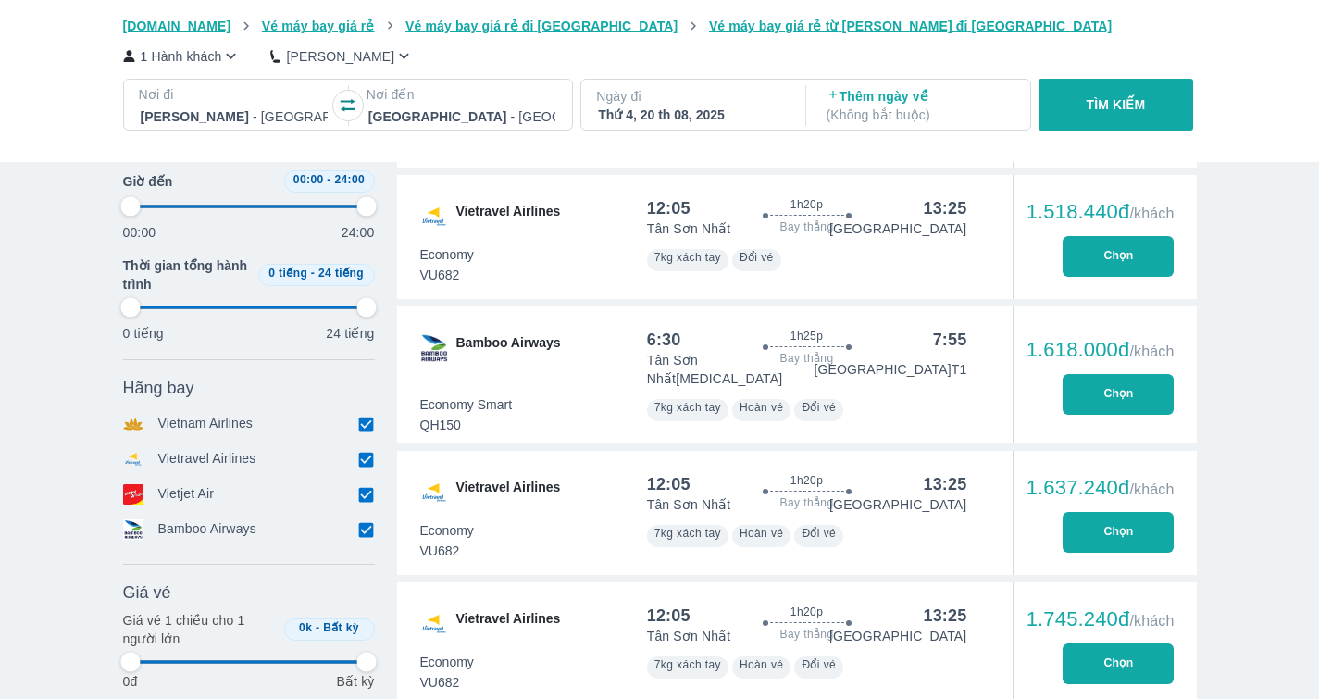
type input "97.9166666666667"
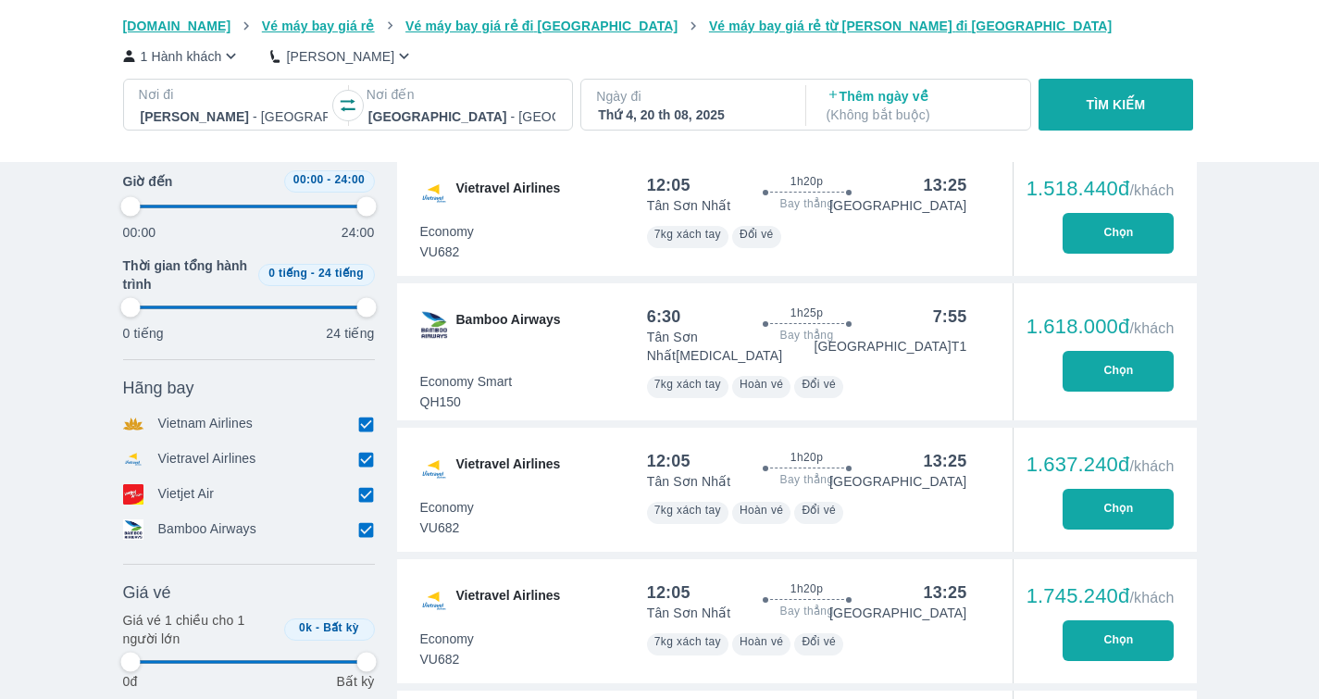
type input "97.9166666666667"
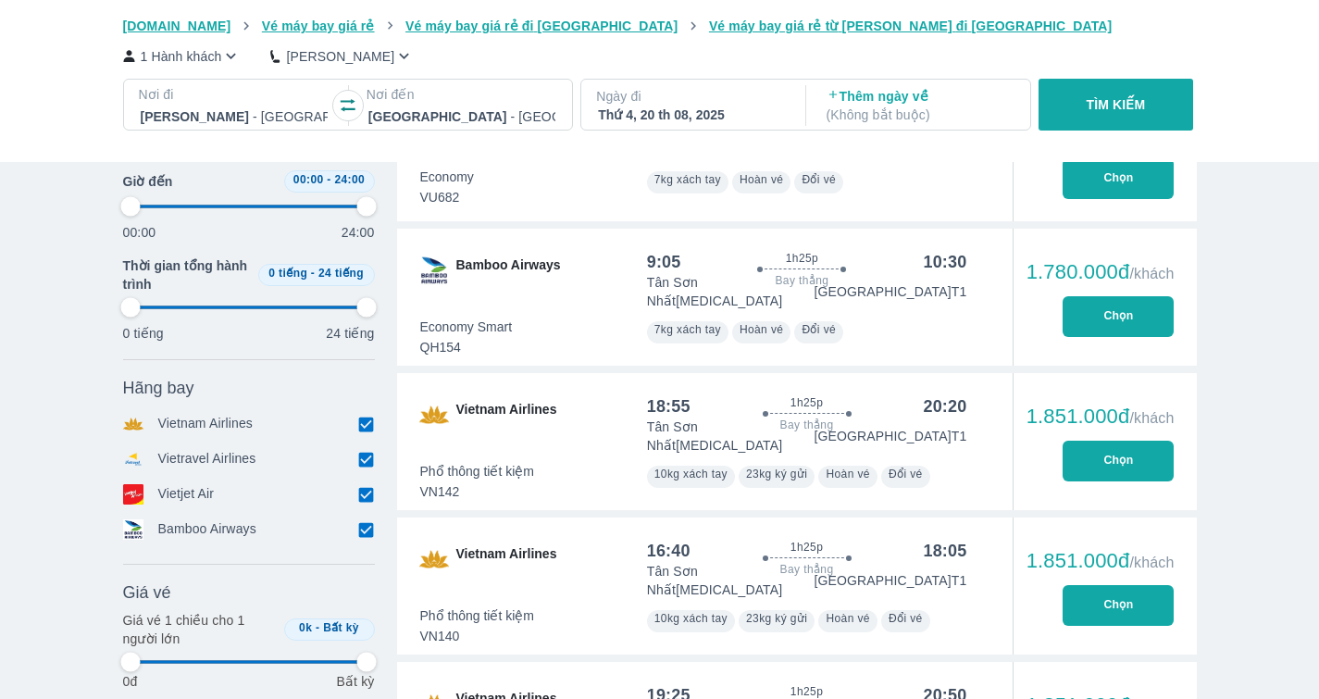
type input "97.9166666666667"
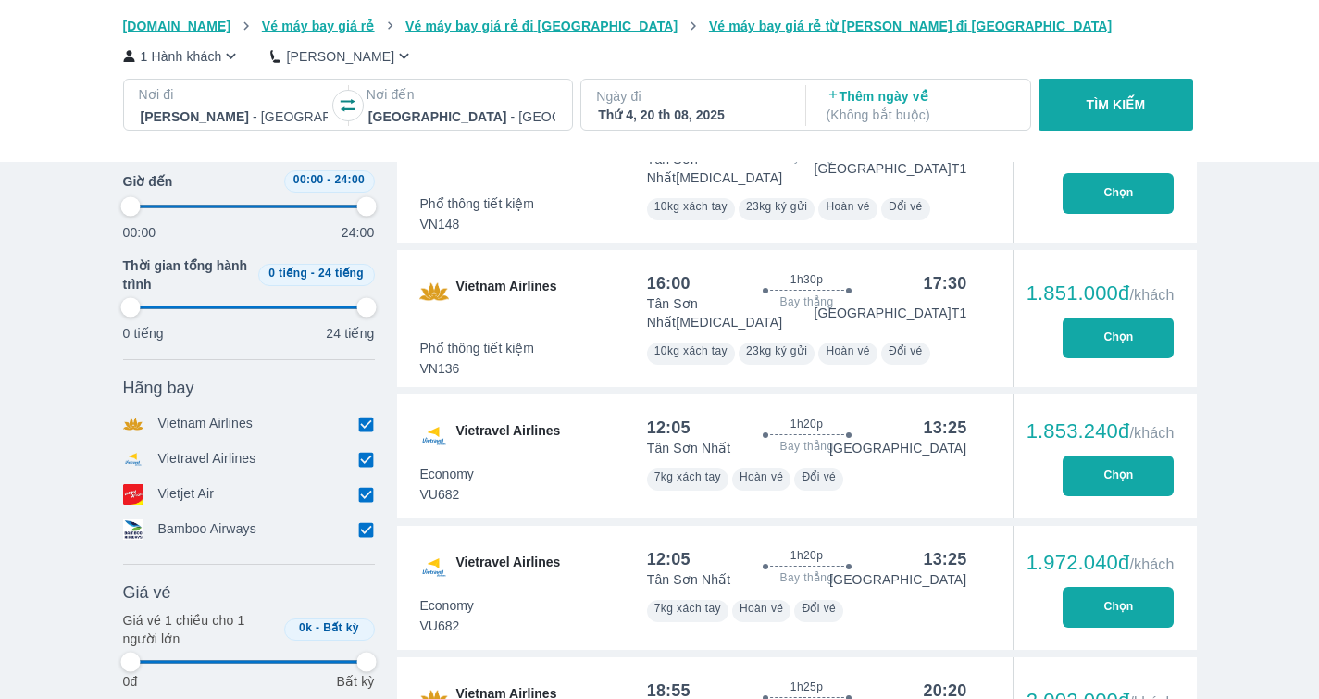
type input "97.9166666666667"
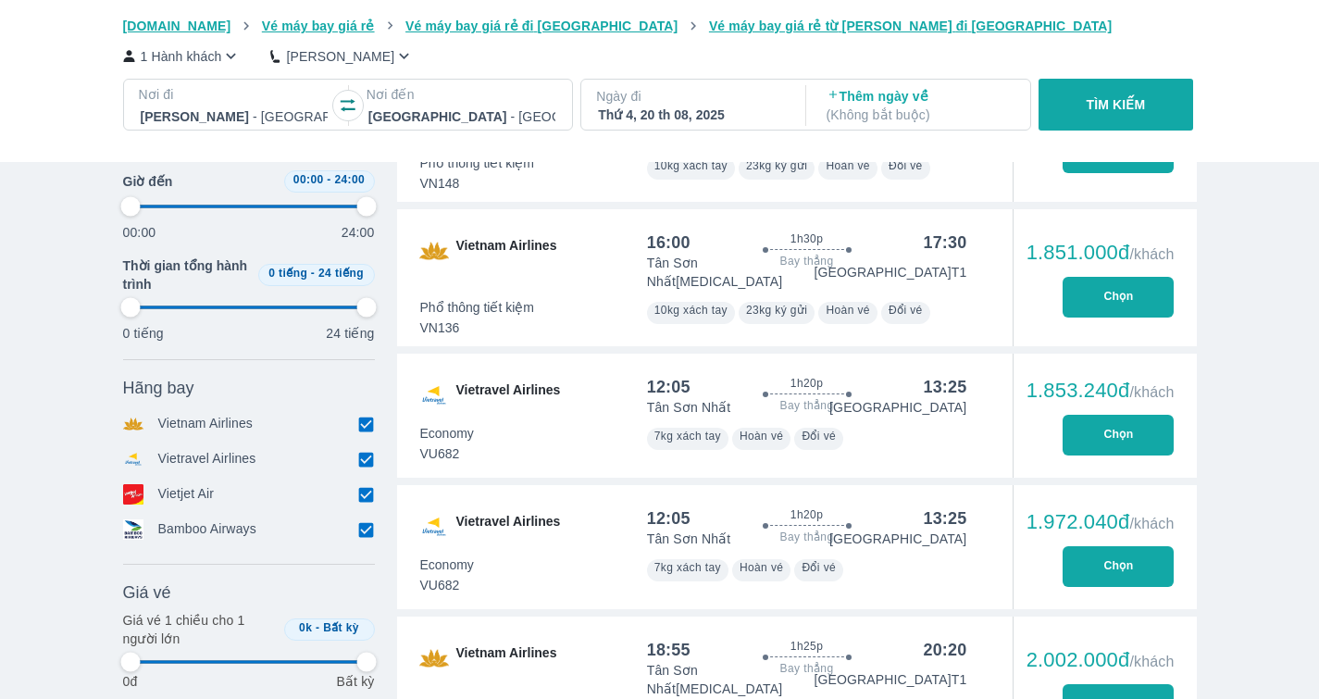
type input "97.9166666666667"
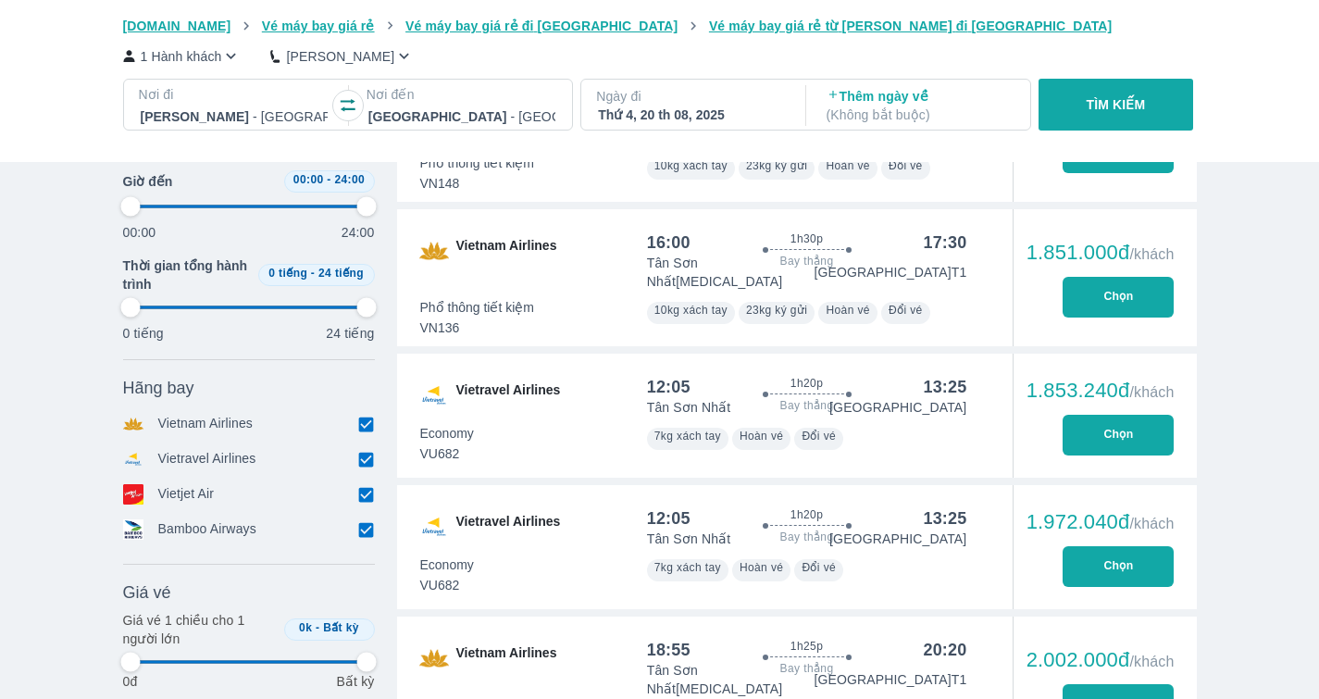
type input "97.9166666666667"
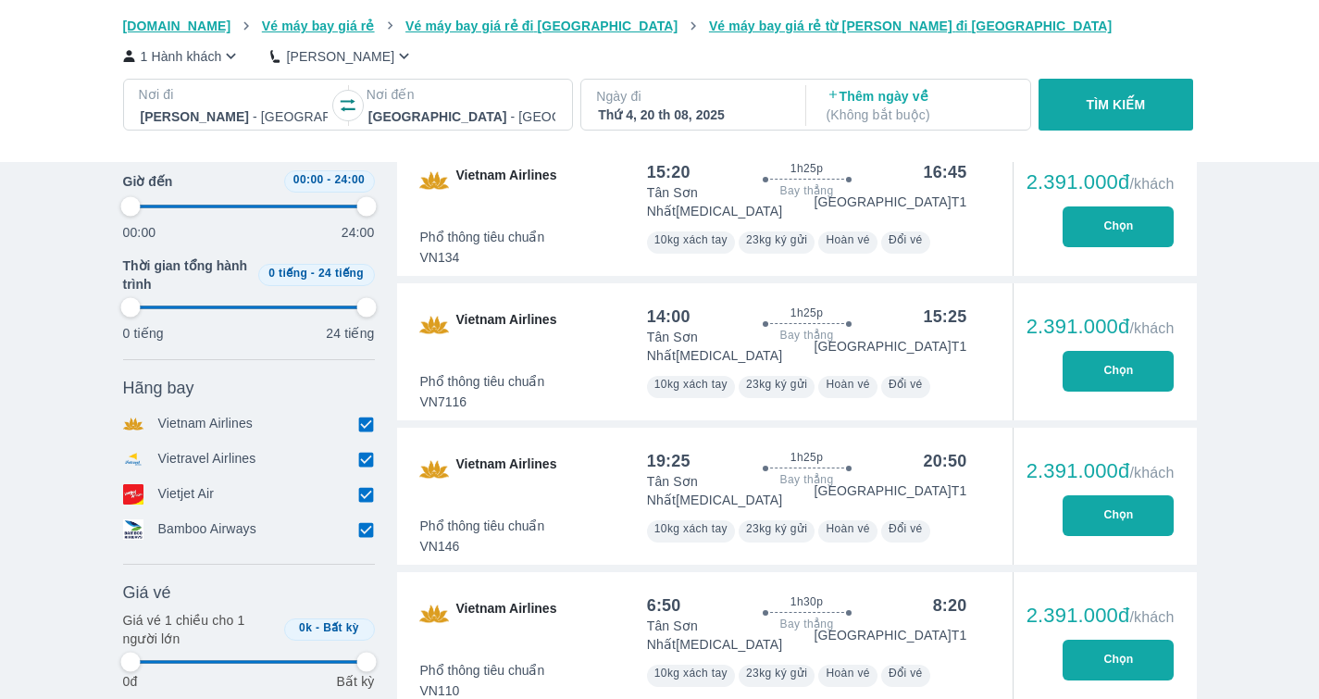
type input "97.9166666666667"
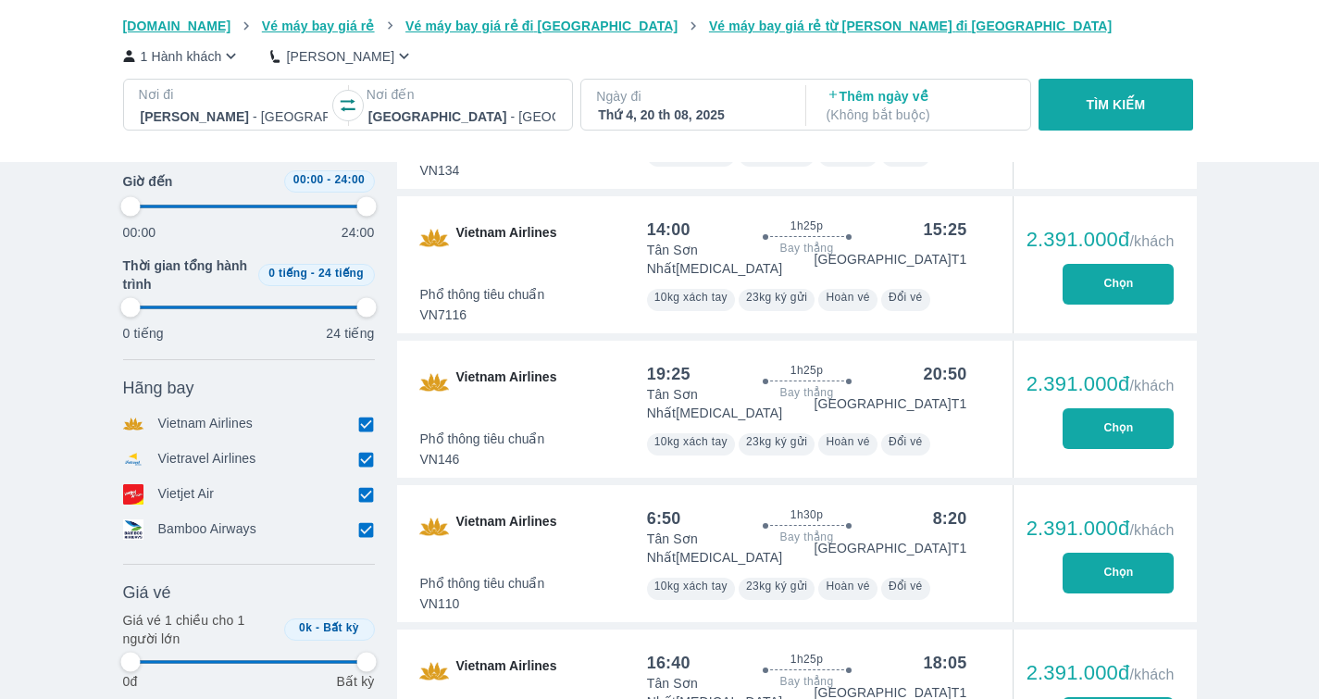
type input "97.9166666666667"
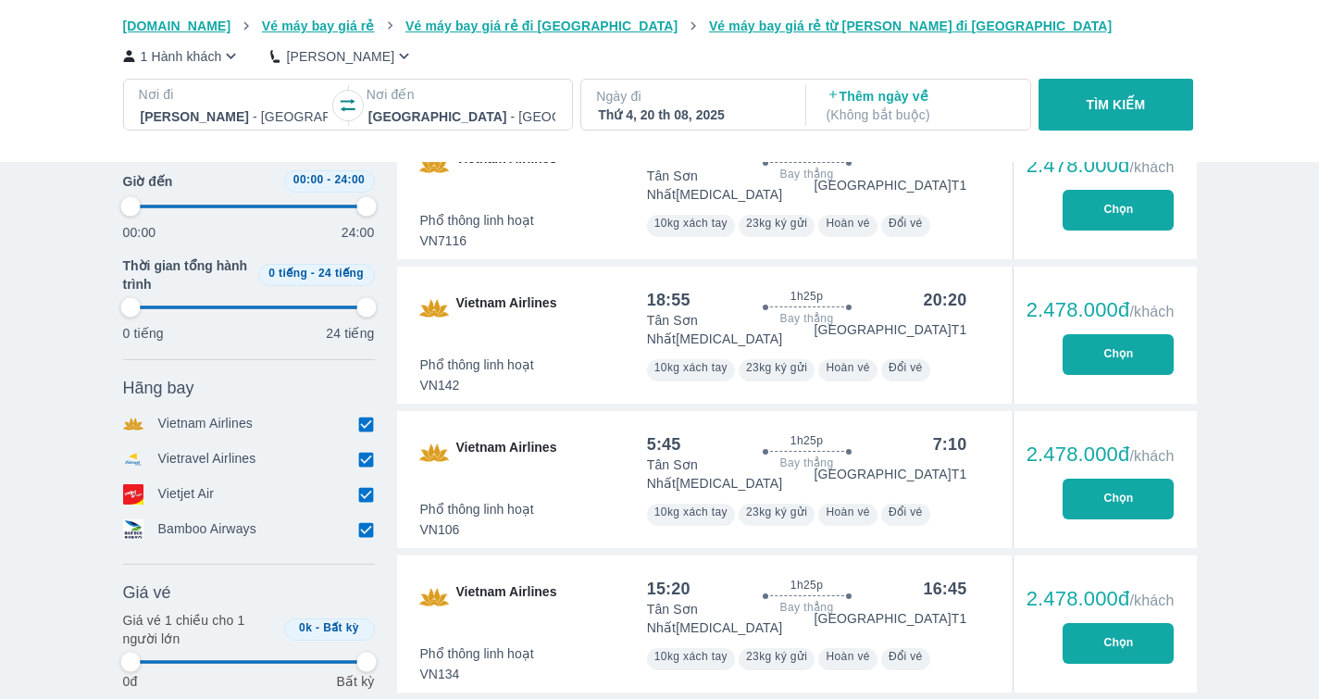
scroll to position [11493, 0]
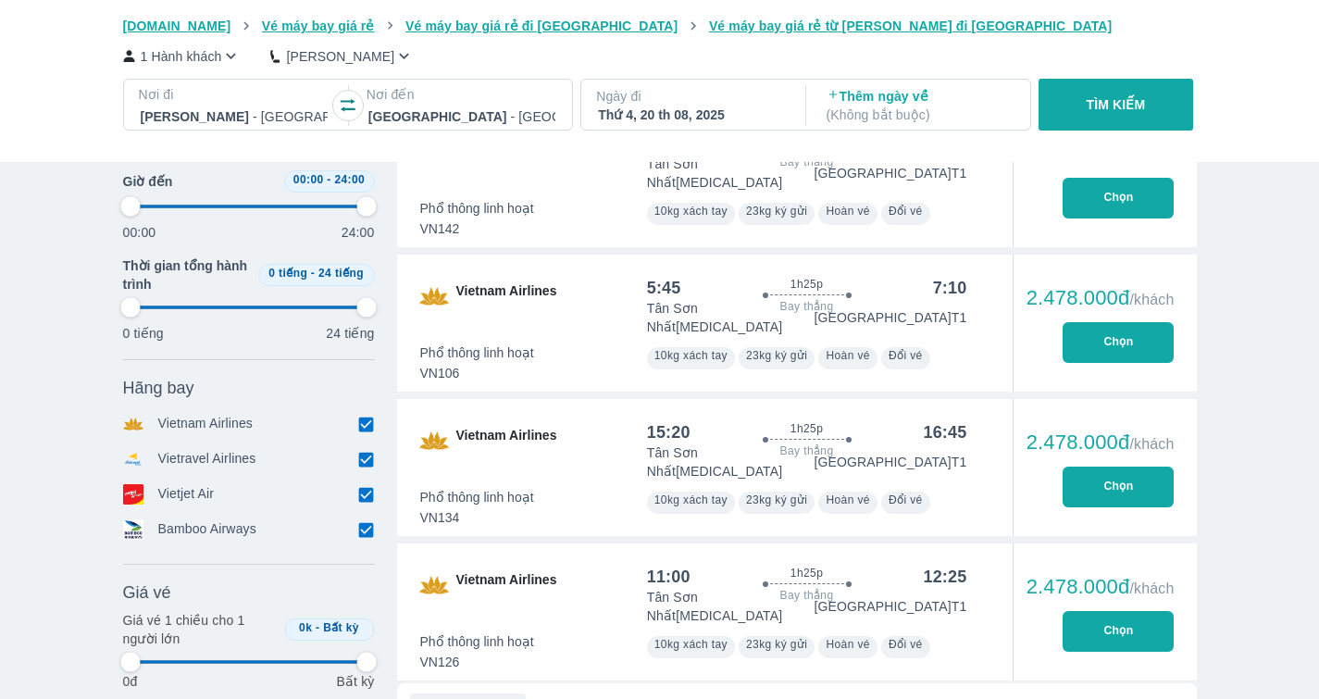
type input "97.9166666666667"
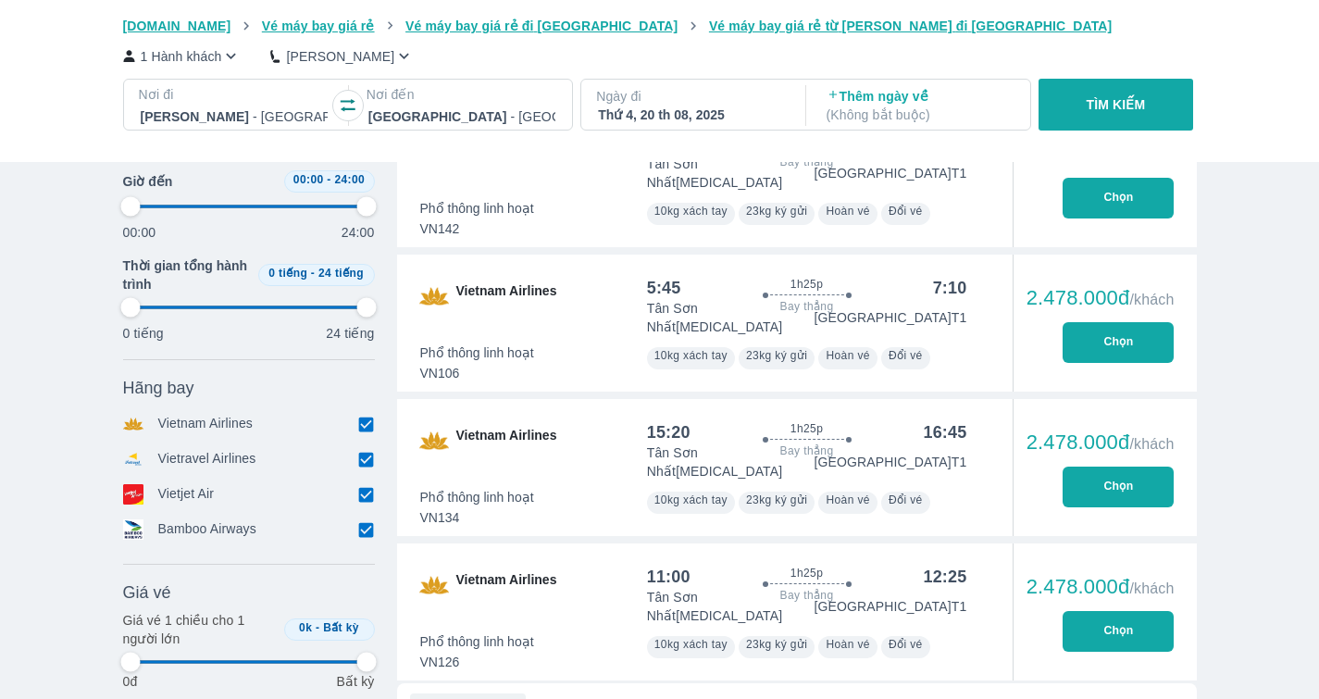
type input "97.9166666666667"
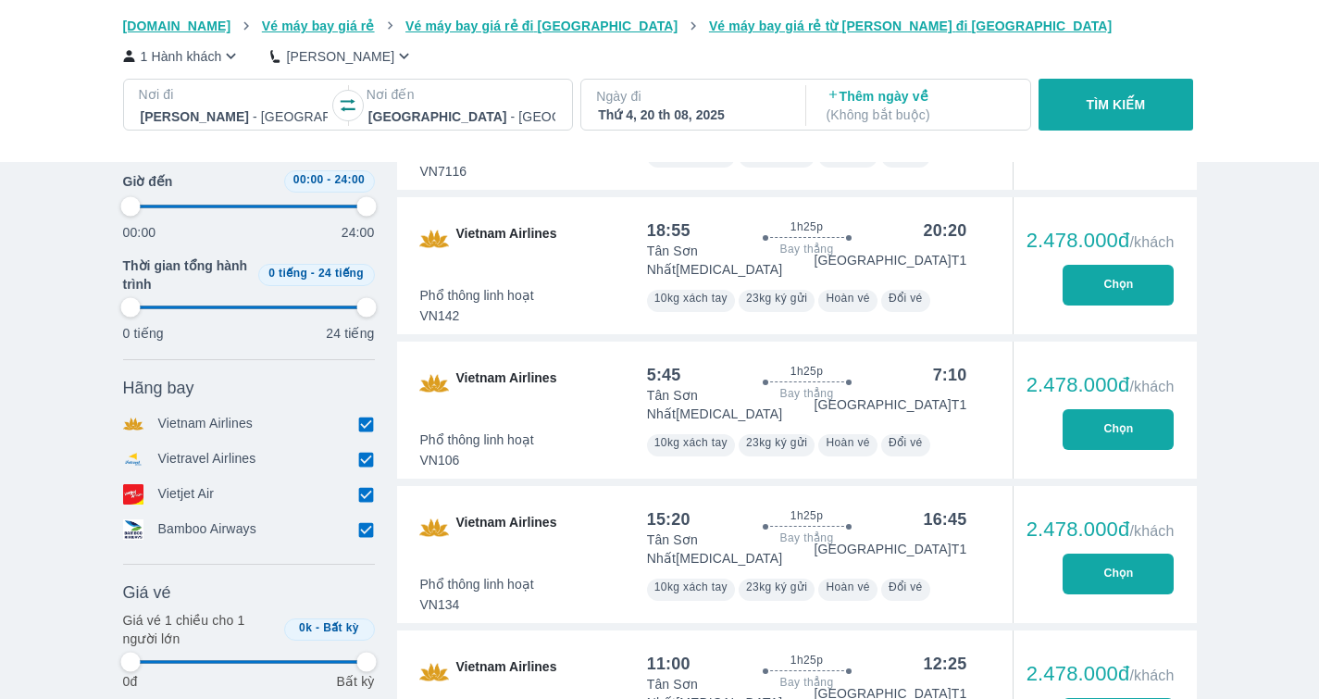
type input "97.9166666666667"
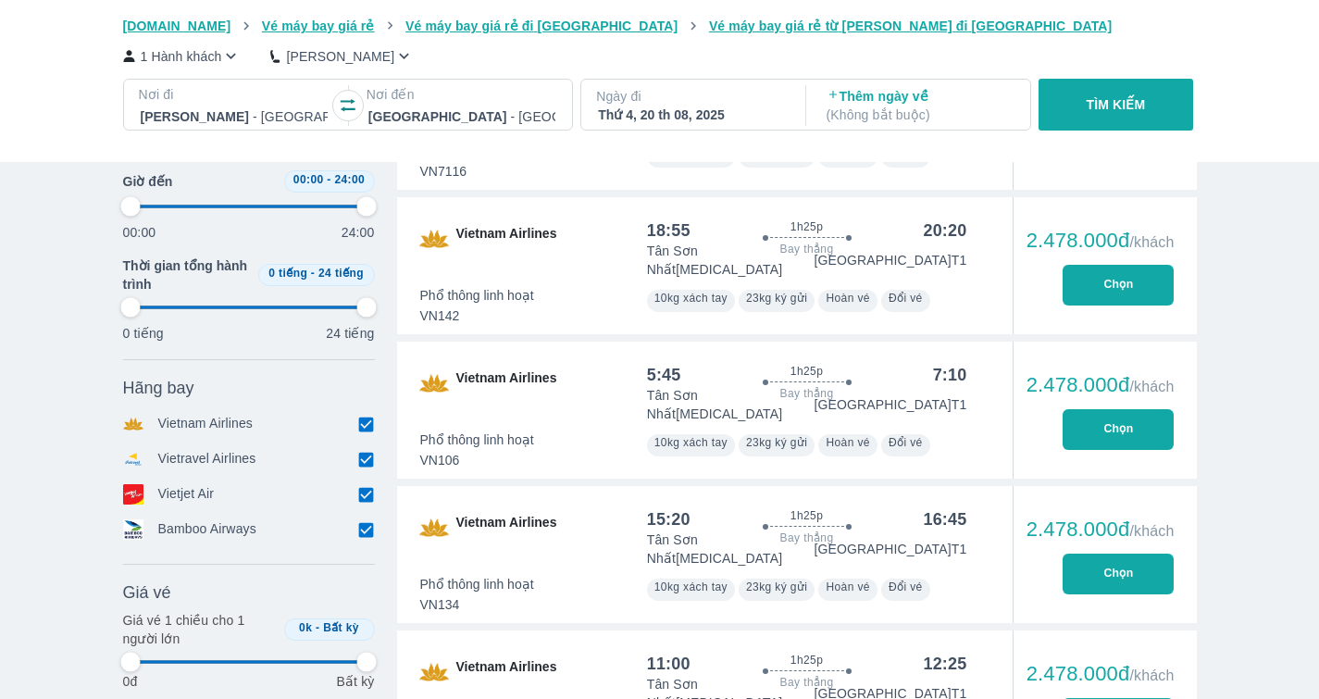
type input "97.9166666666667"
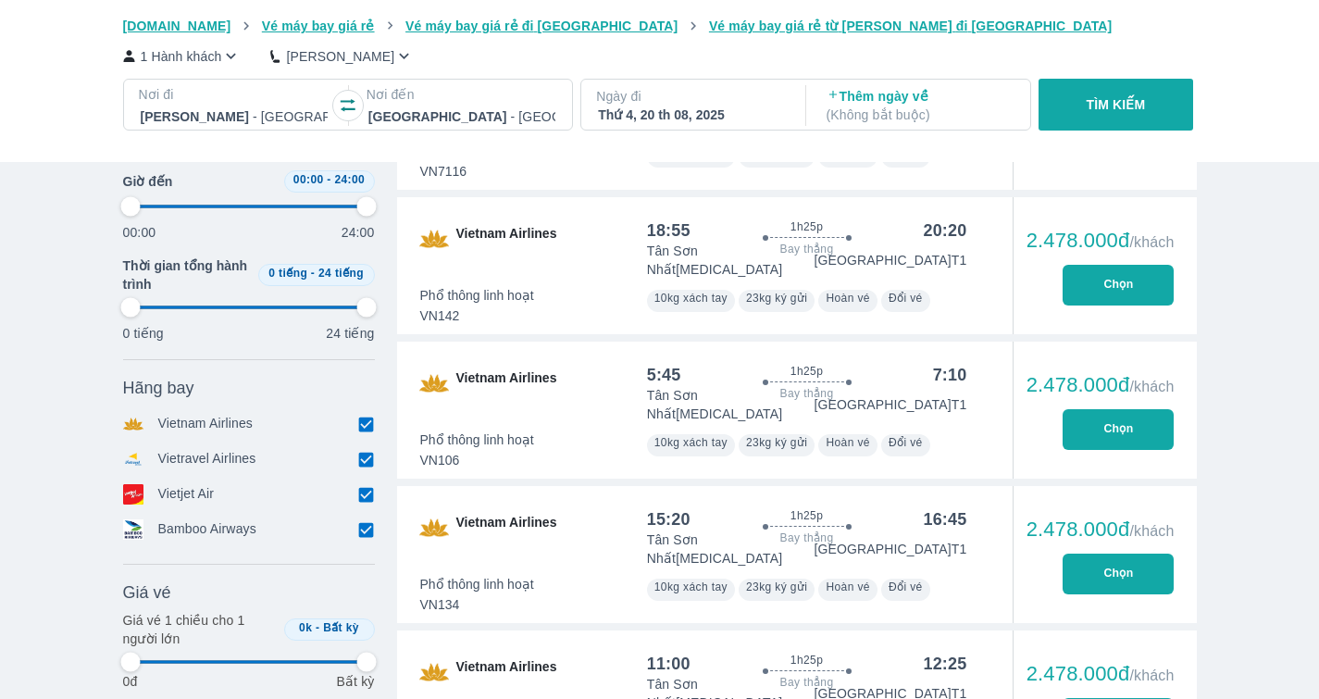
type input "97.9166666666667"
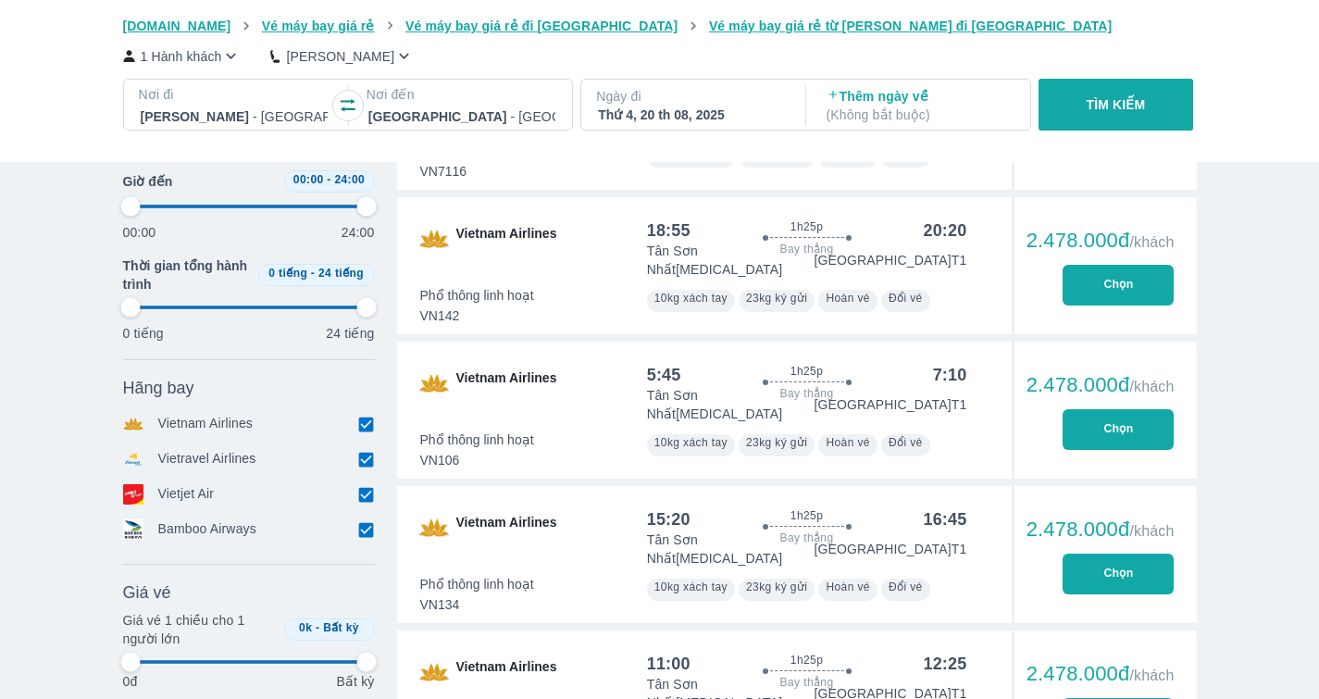
type input "97.9166666666667"
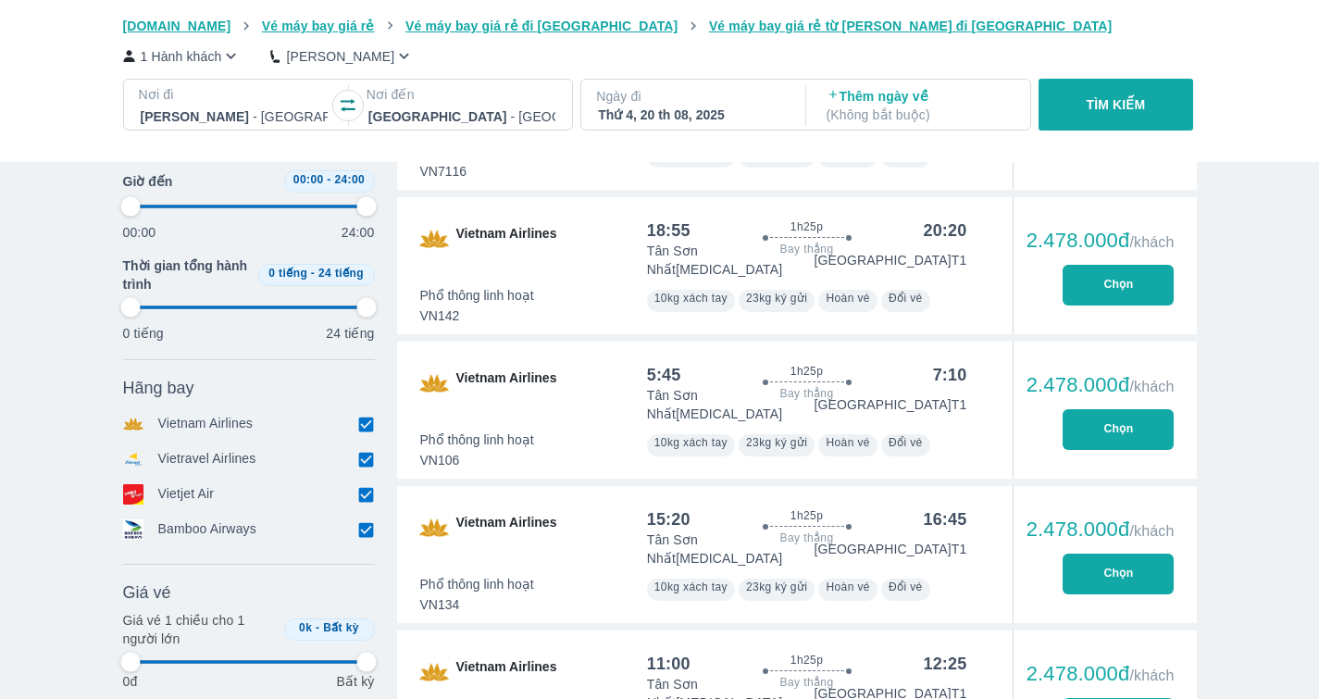
type input "97.9166666666667"
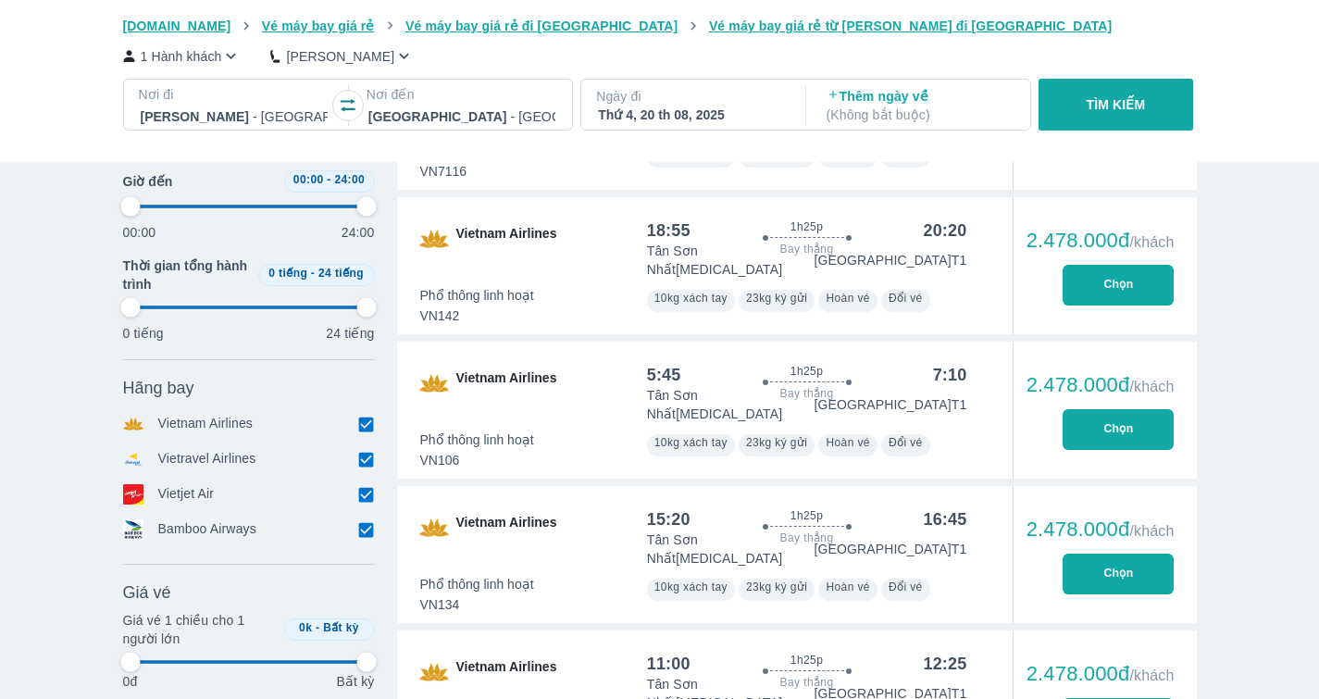
type input "97.9166666666667"
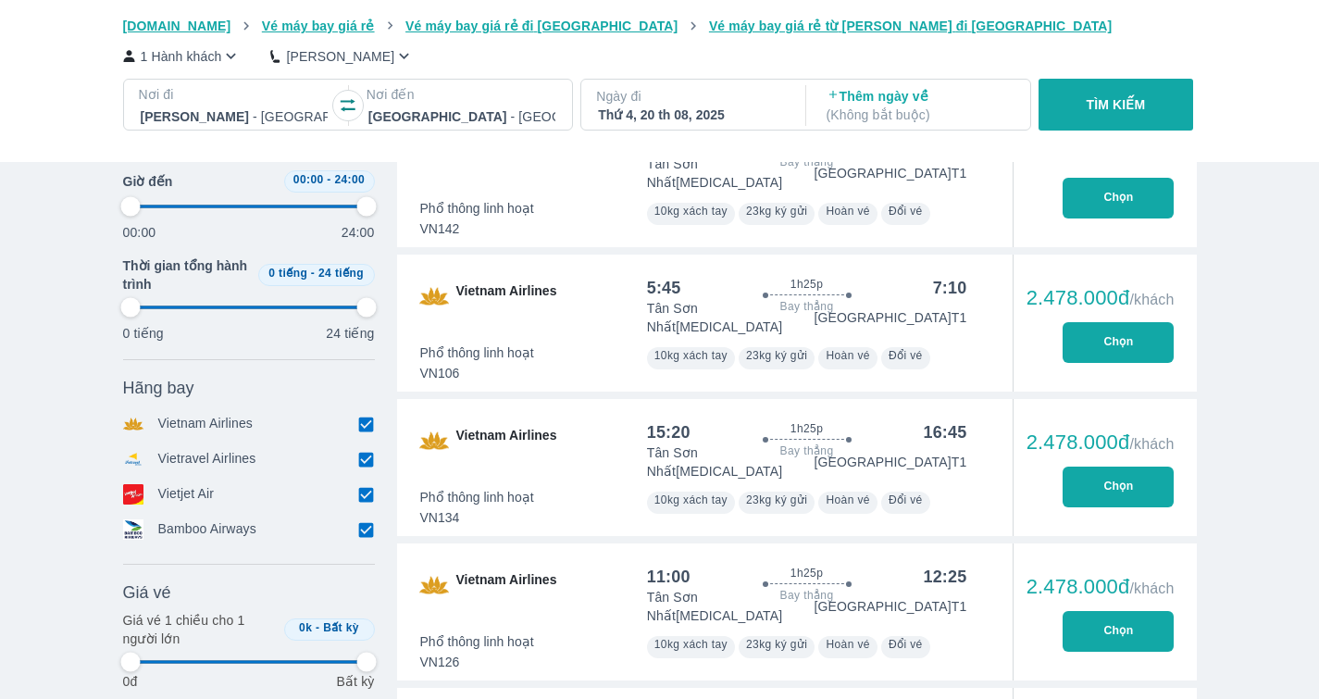
type input "97.9166666666667"
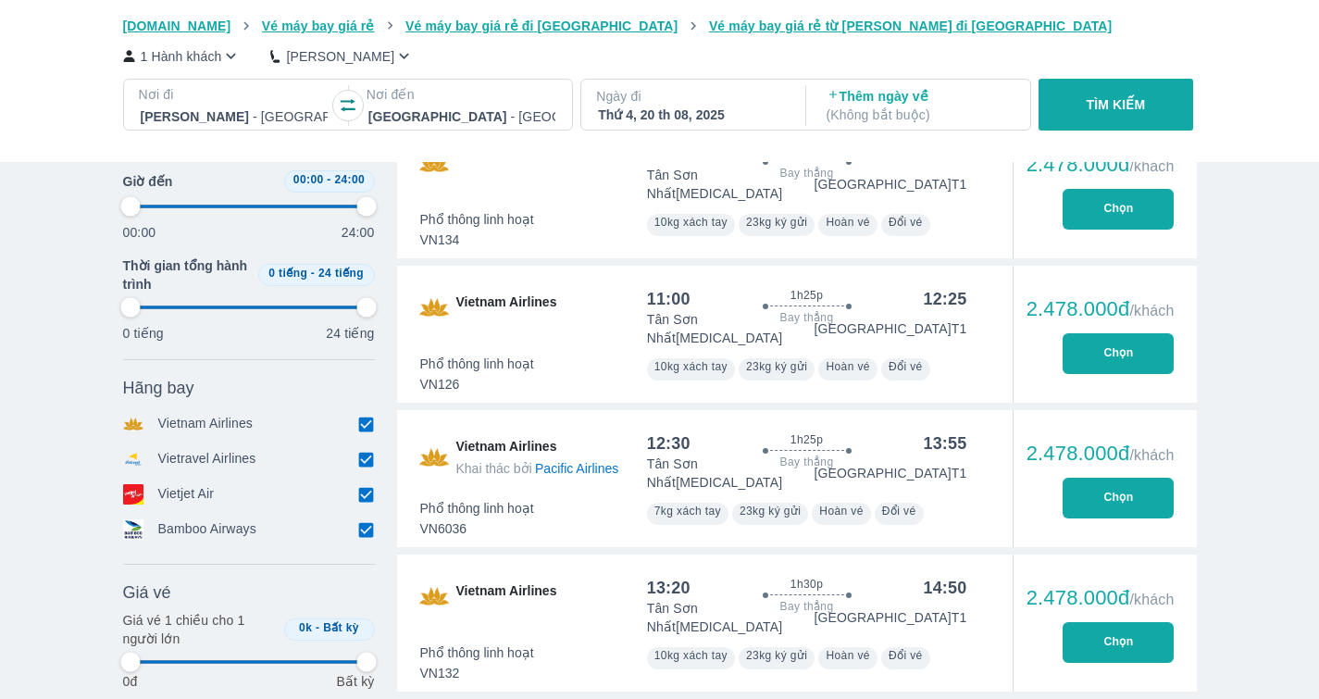
type input "97.9166666666667"
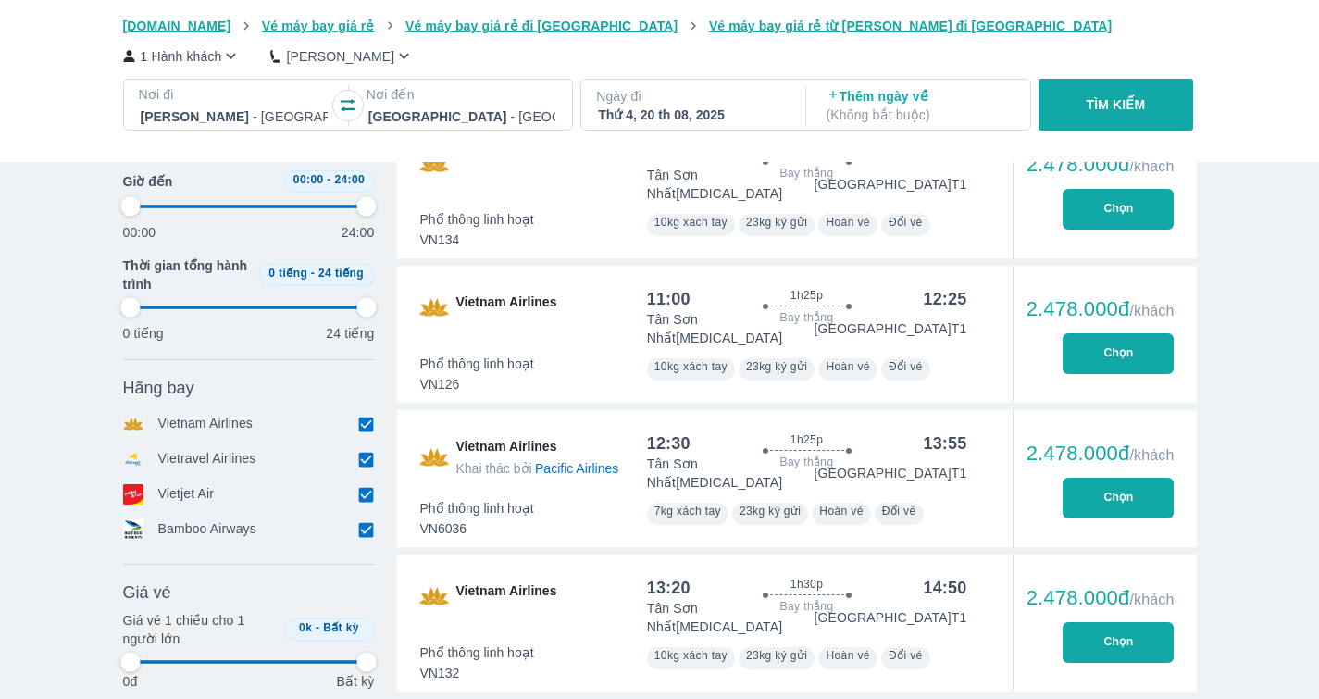
type input "97.9166666666667"
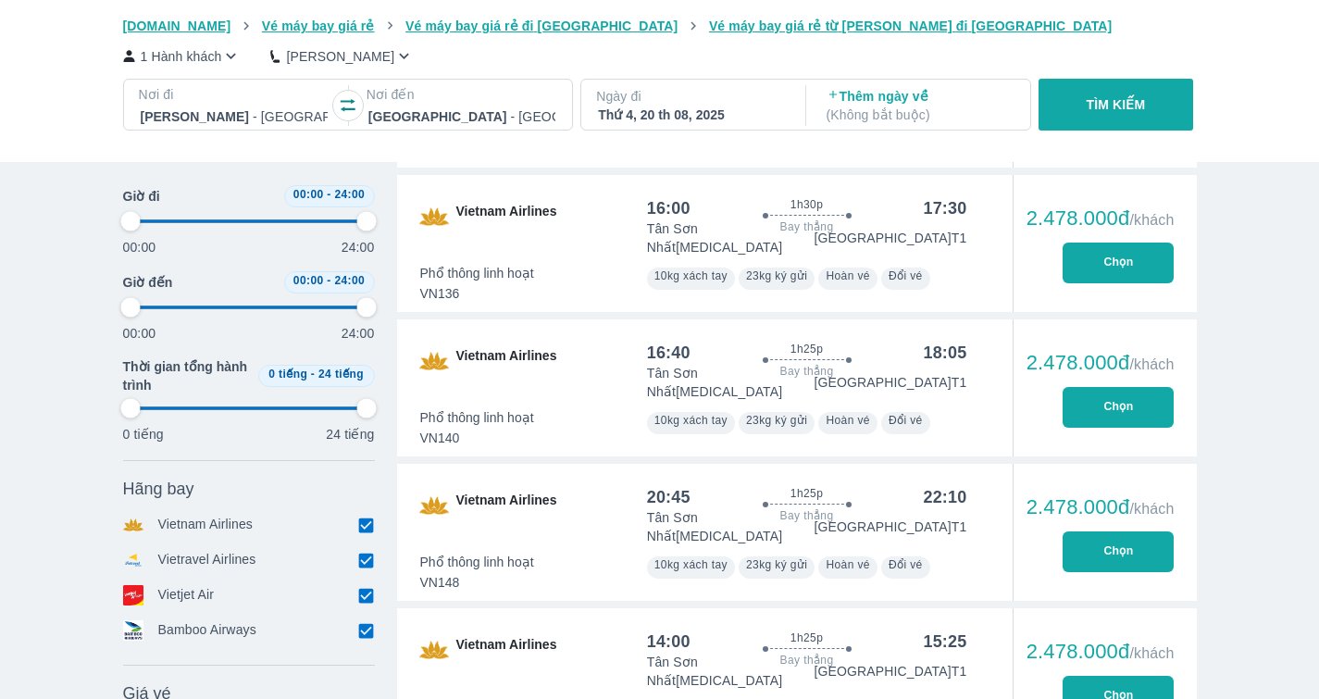
type input "97.9166666666667"
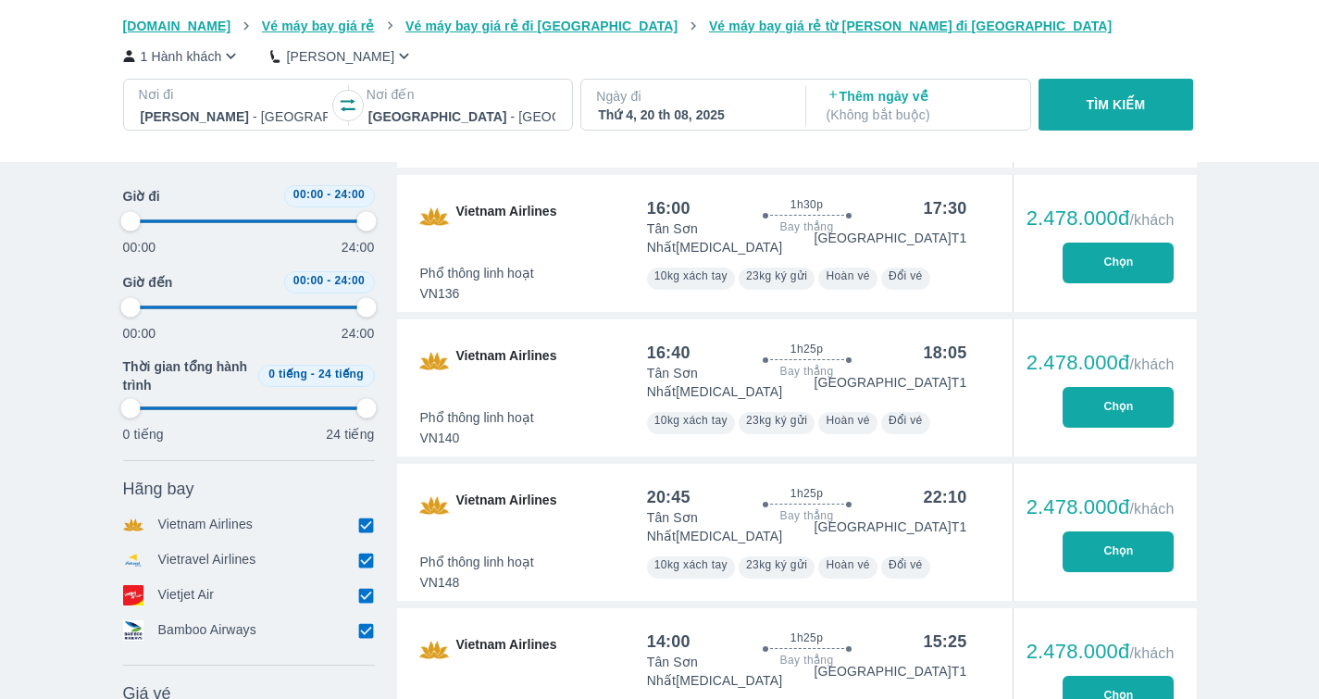
type input "97.9166666666667"
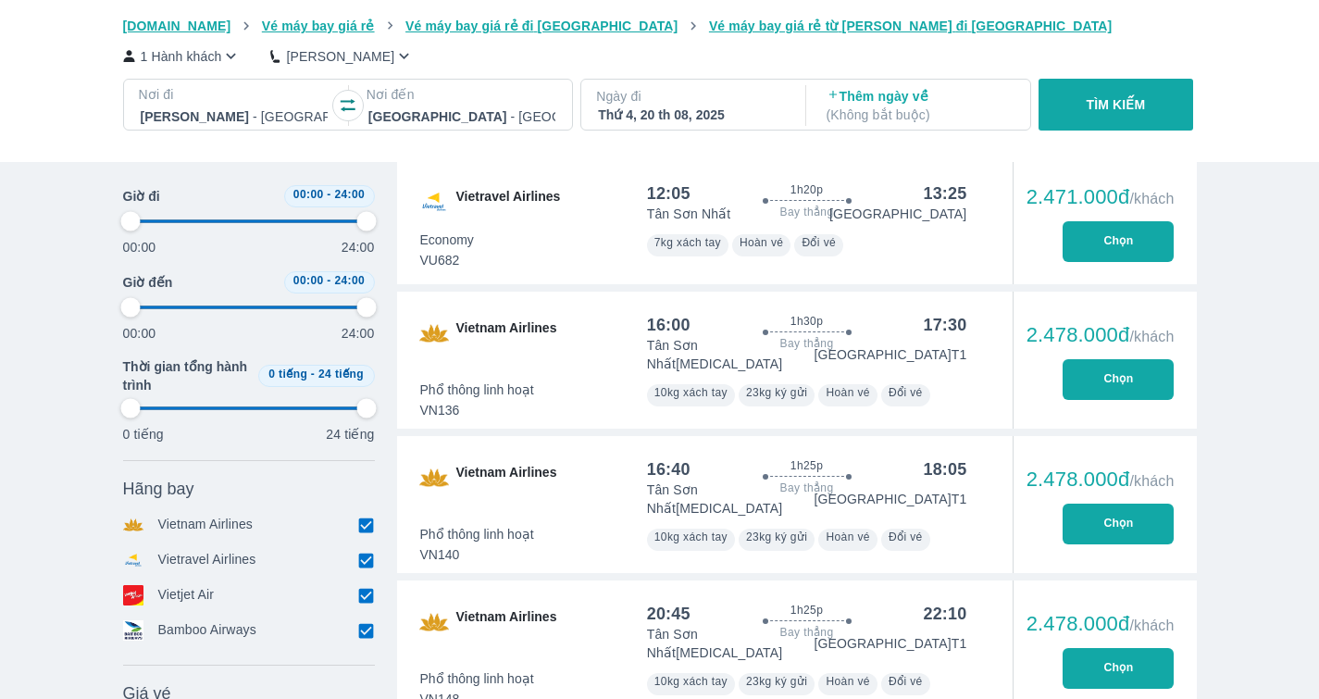
type input "97.9166666666667"
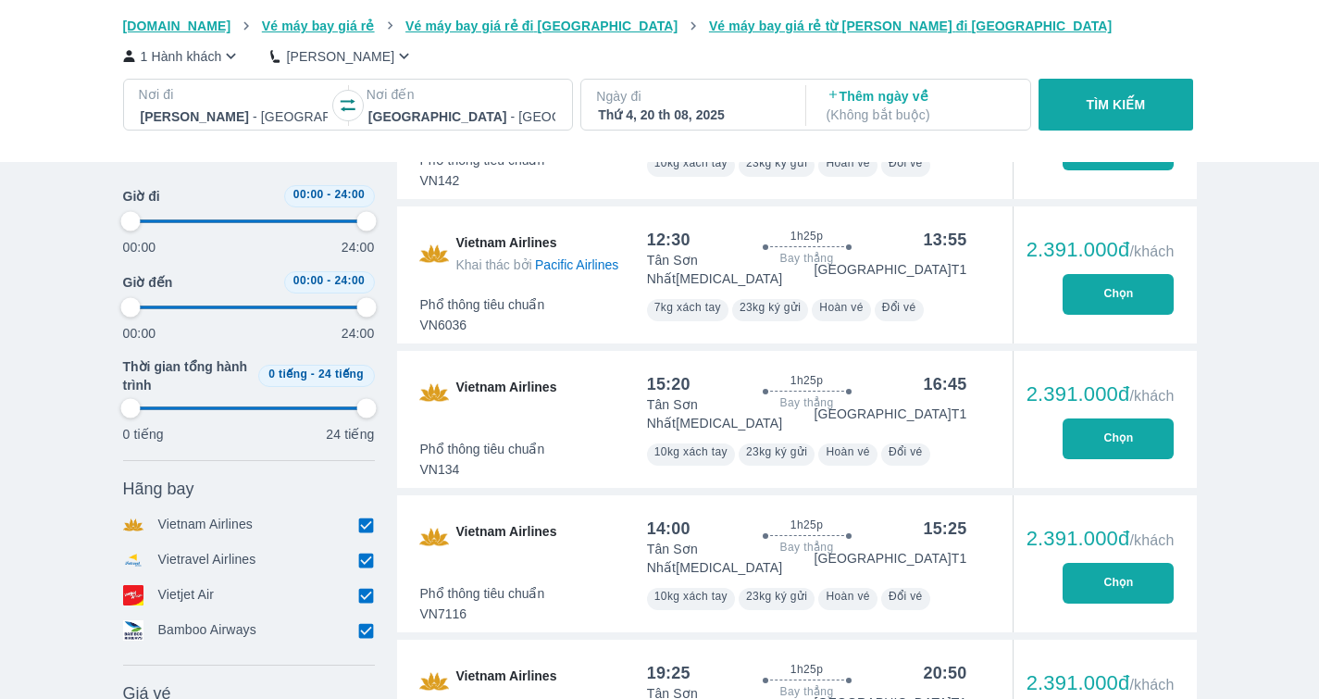
scroll to position [9458, 0]
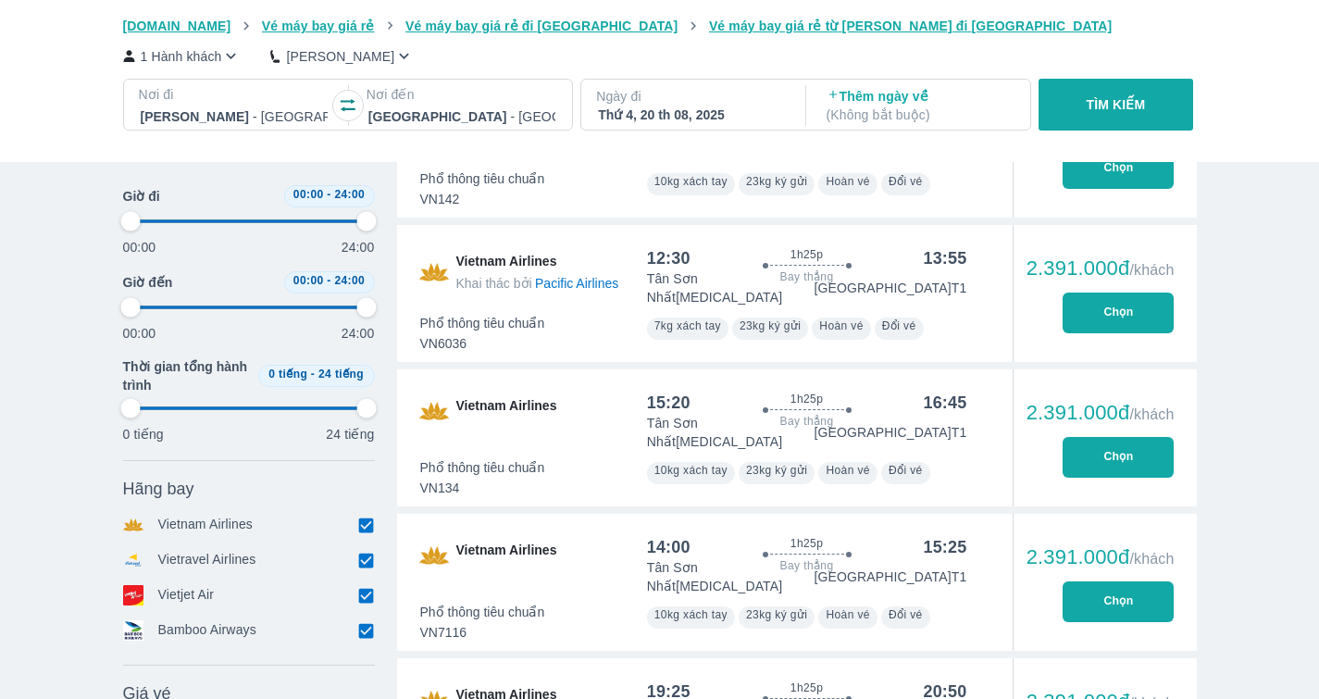
type input "97.9166666666667"
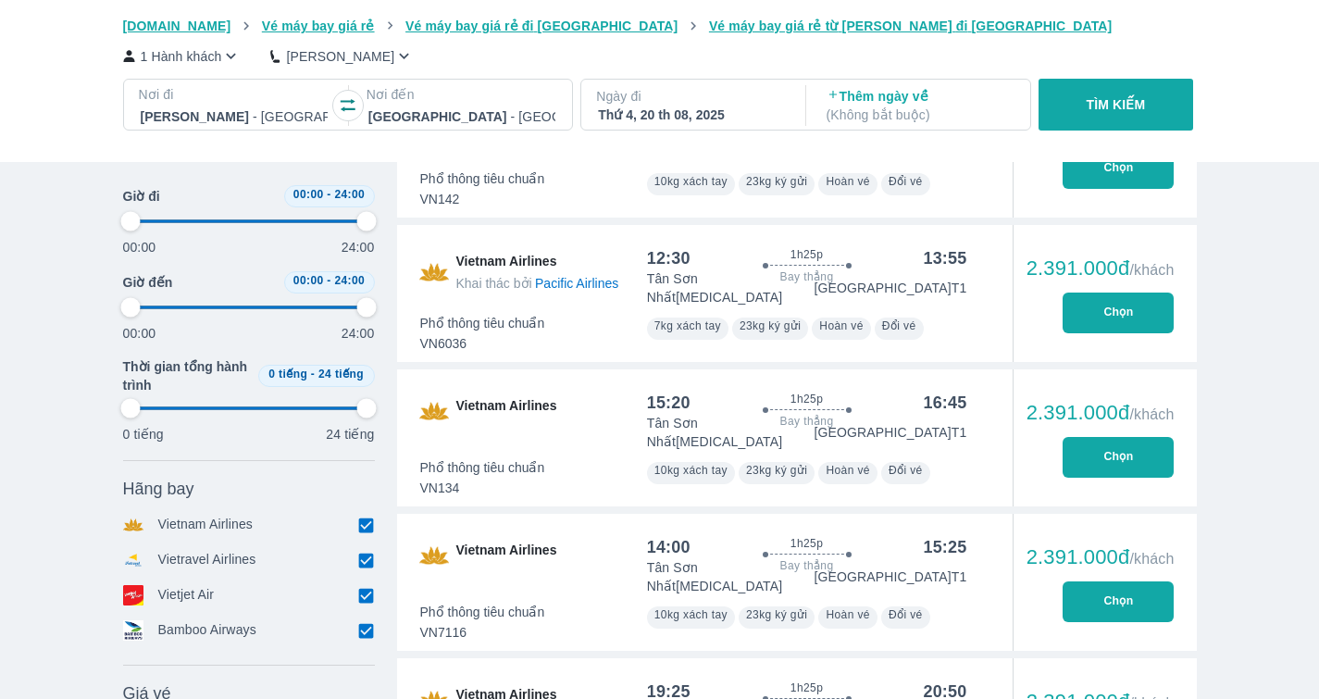
type input "97.9166666666667"
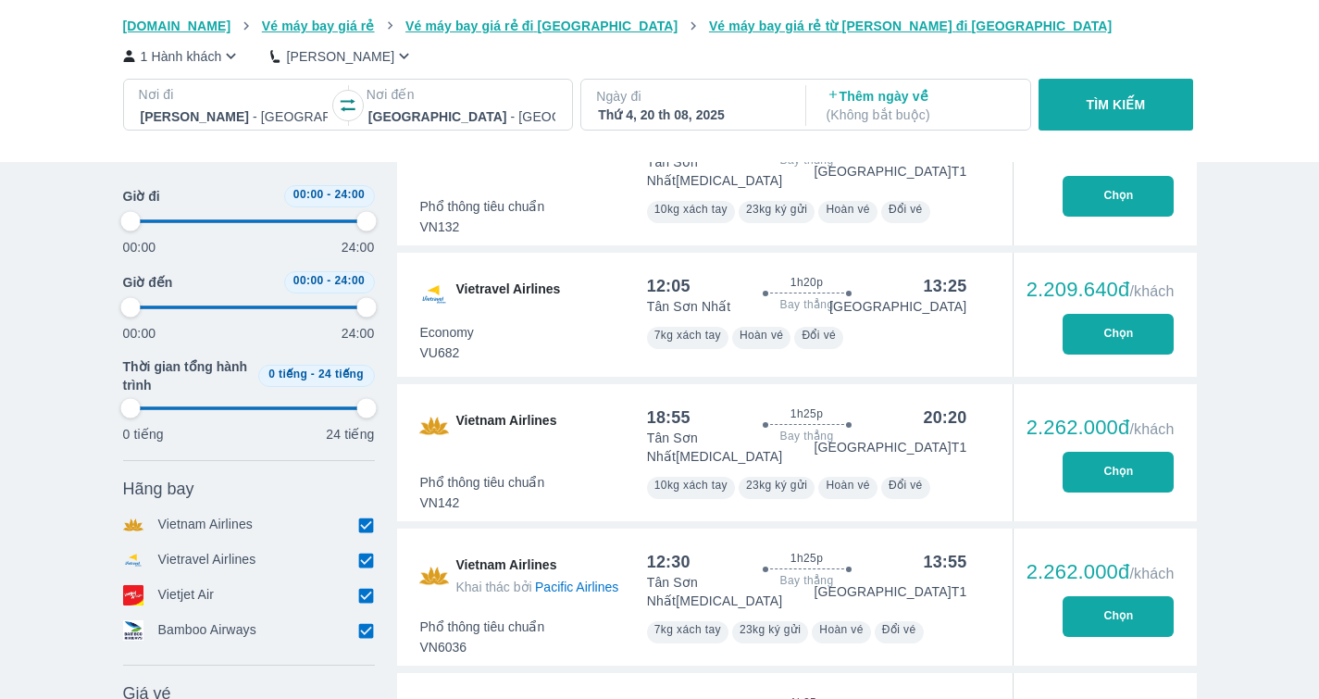
type input "97.9166666666667"
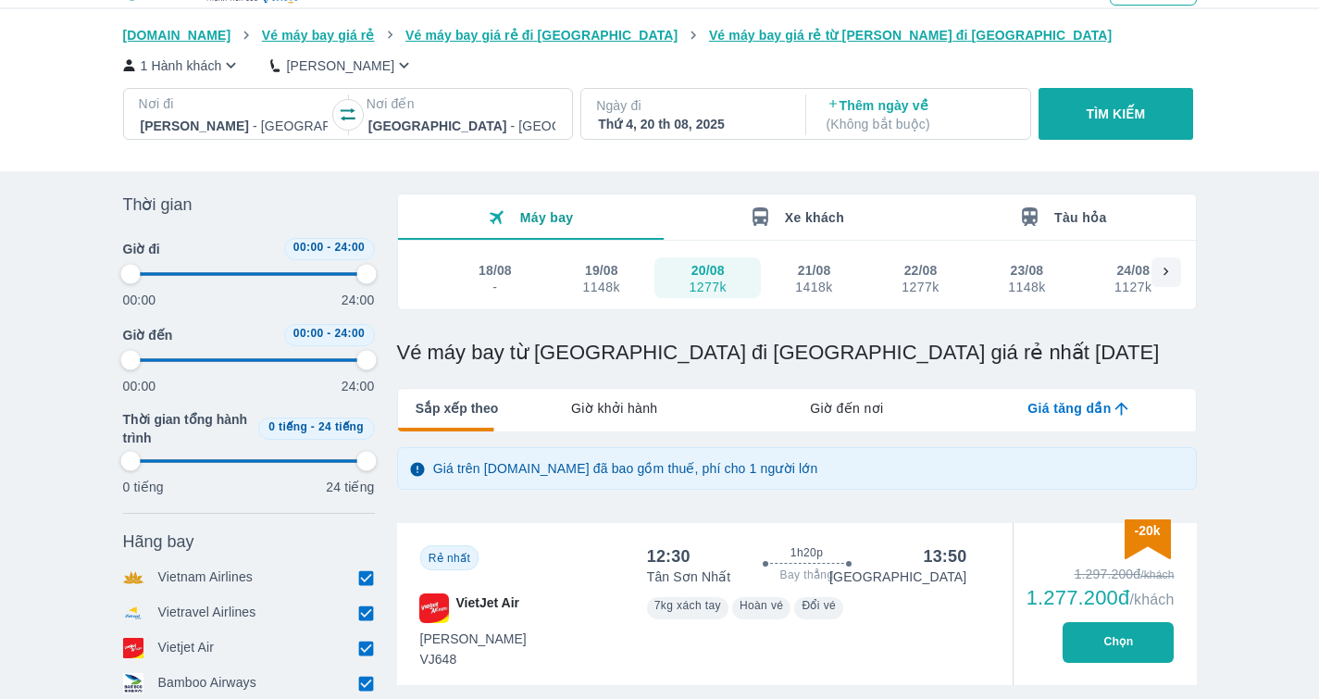
scroll to position [0, 0]
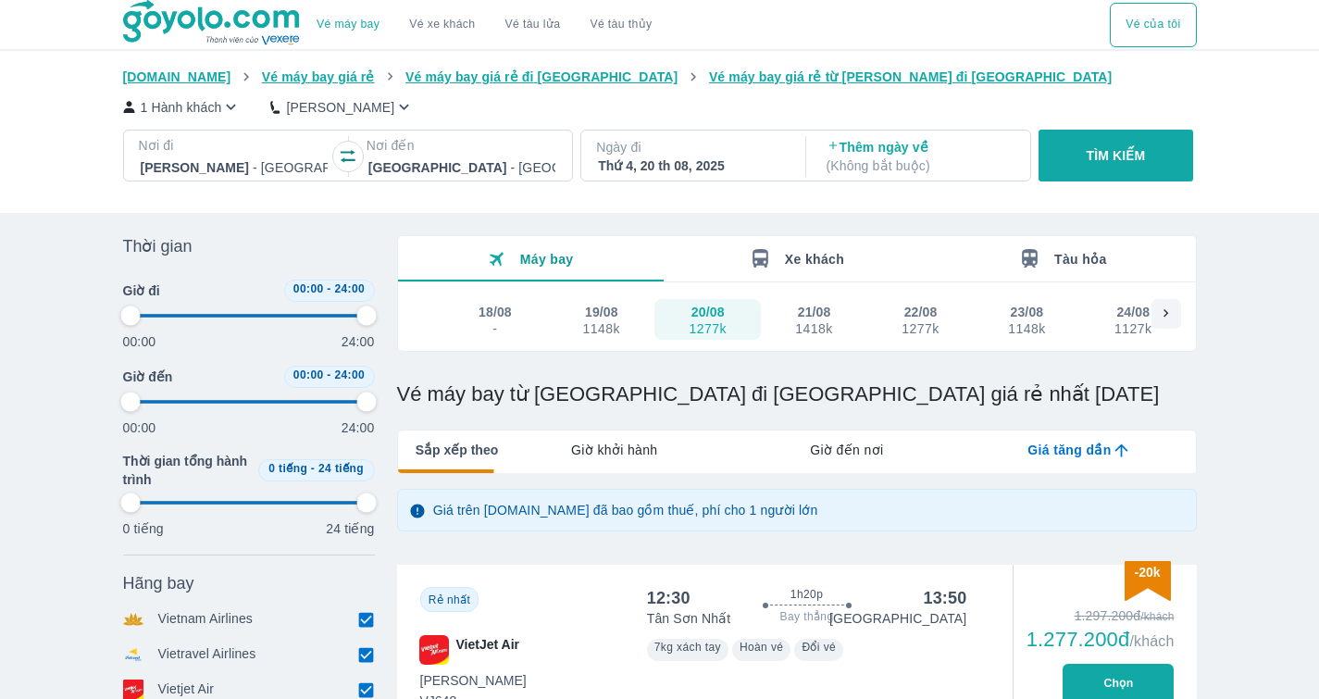
type input "97.9166666666667"
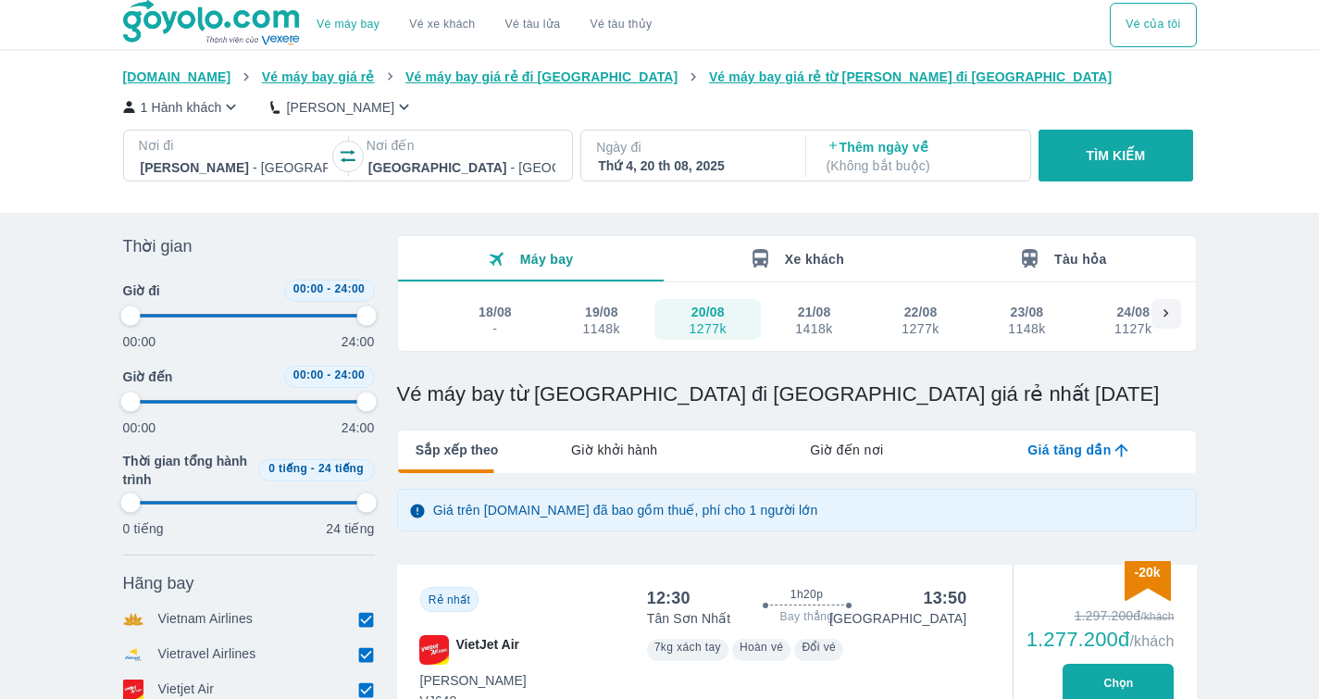
type input "97.9166666666667"
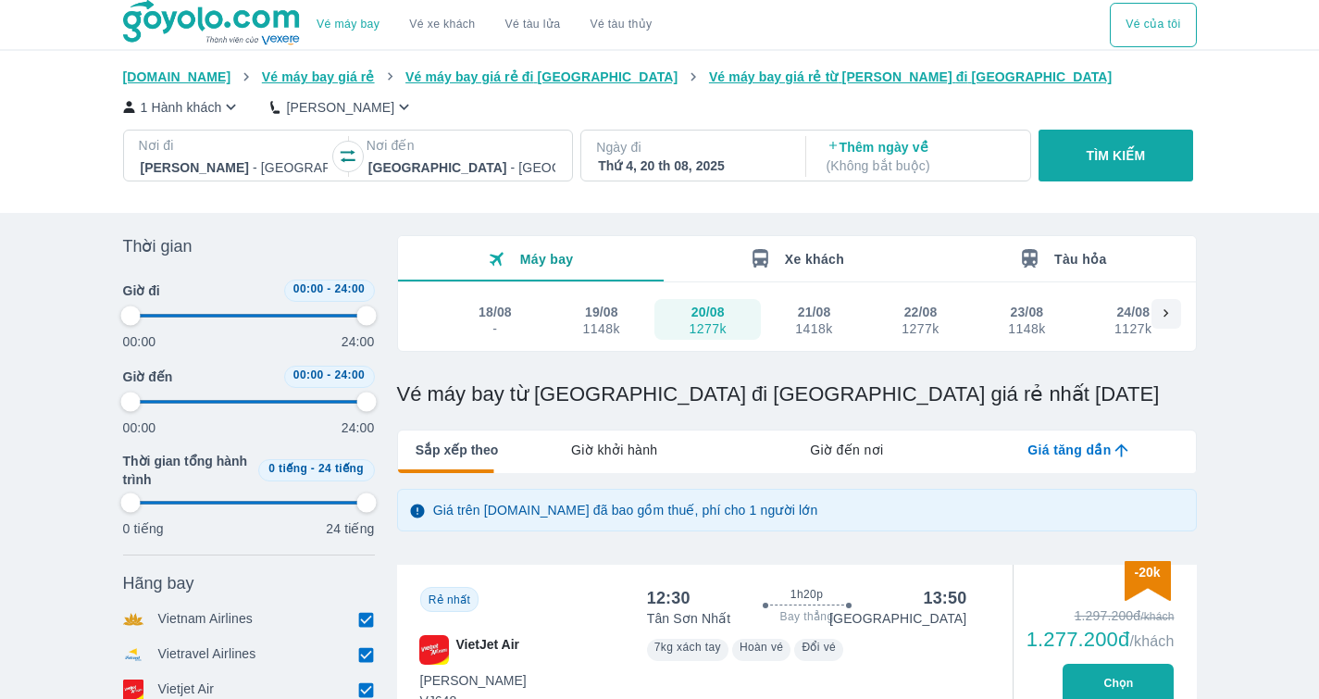
type input "97.9166666666667"
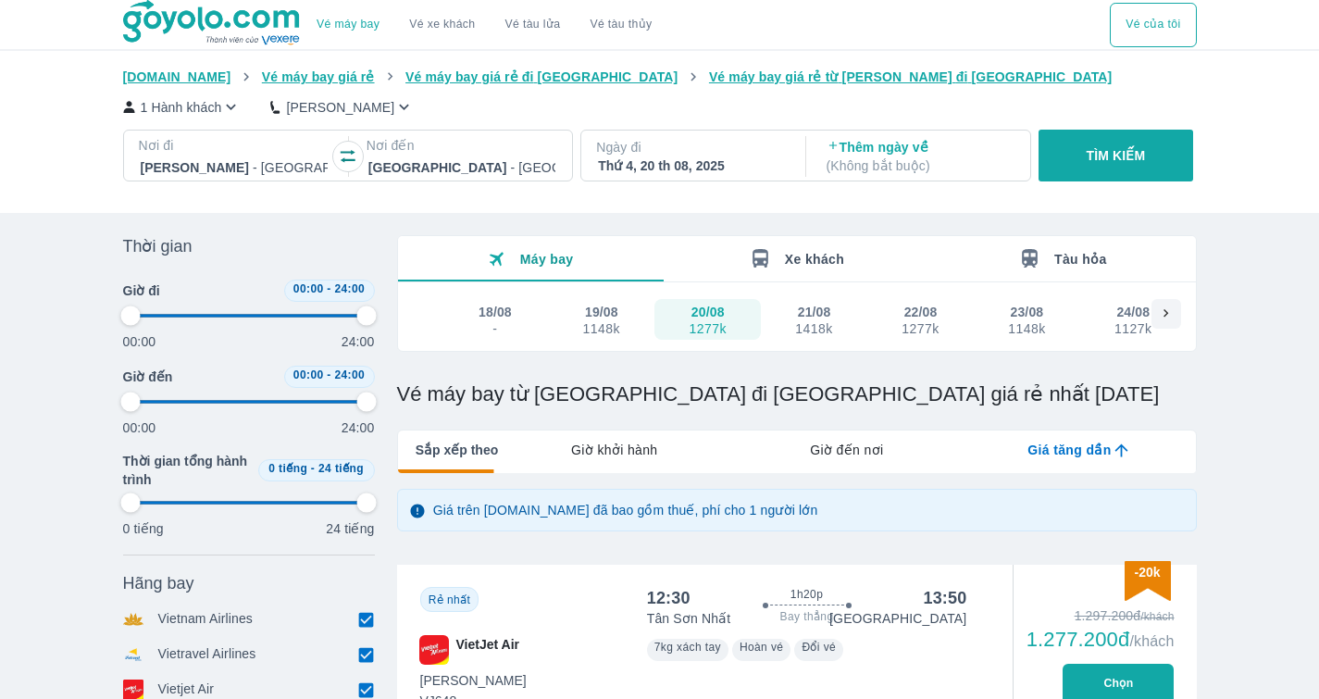
type input "97.9166666666667"
